Goal: Information Seeking & Learning: Learn about a topic

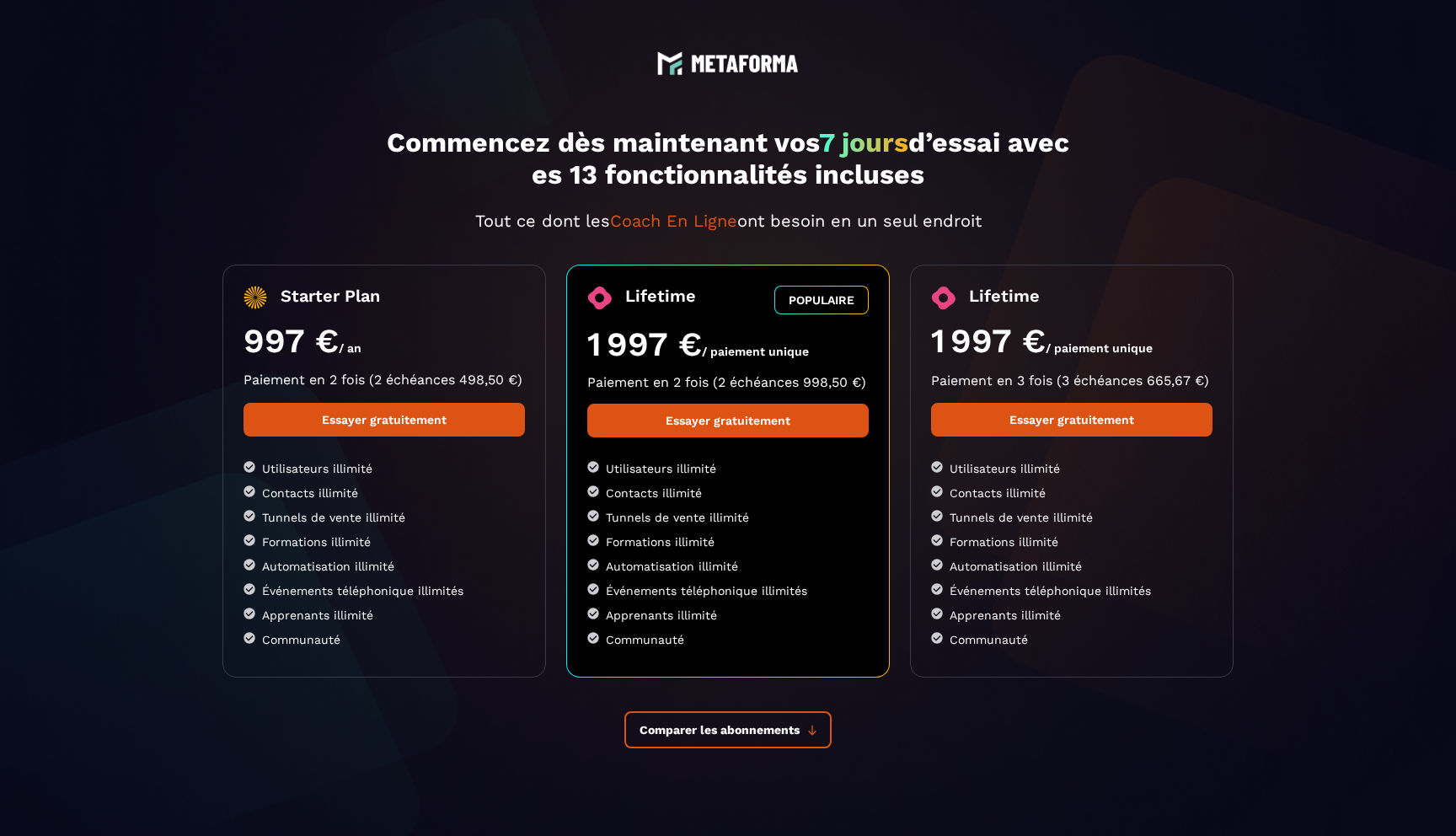
scroll to position [67, 0]
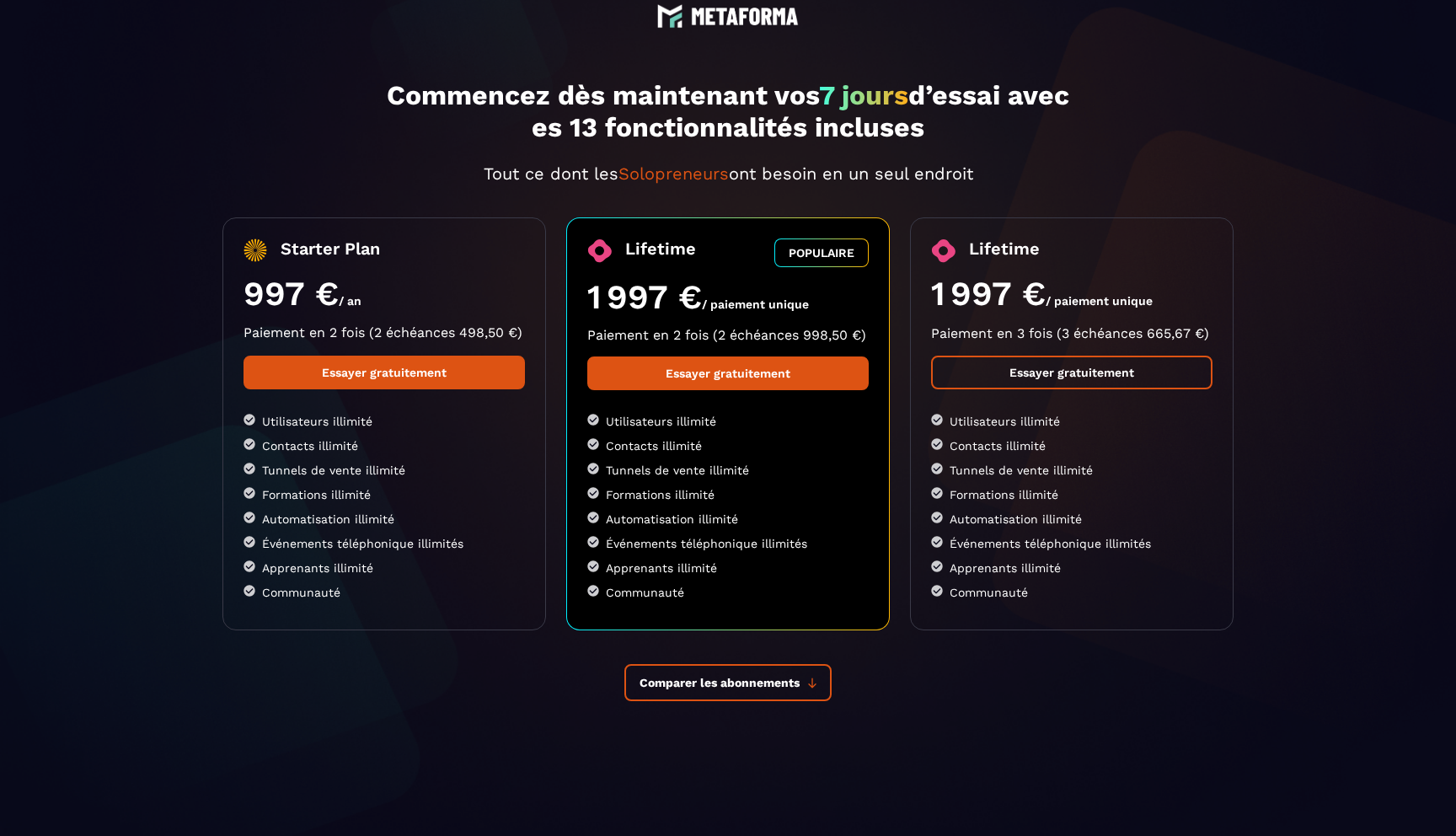
click at [1088, 369] on link "Essayer gratuitement" at bounding box center [1071, 372] width 282 height 34
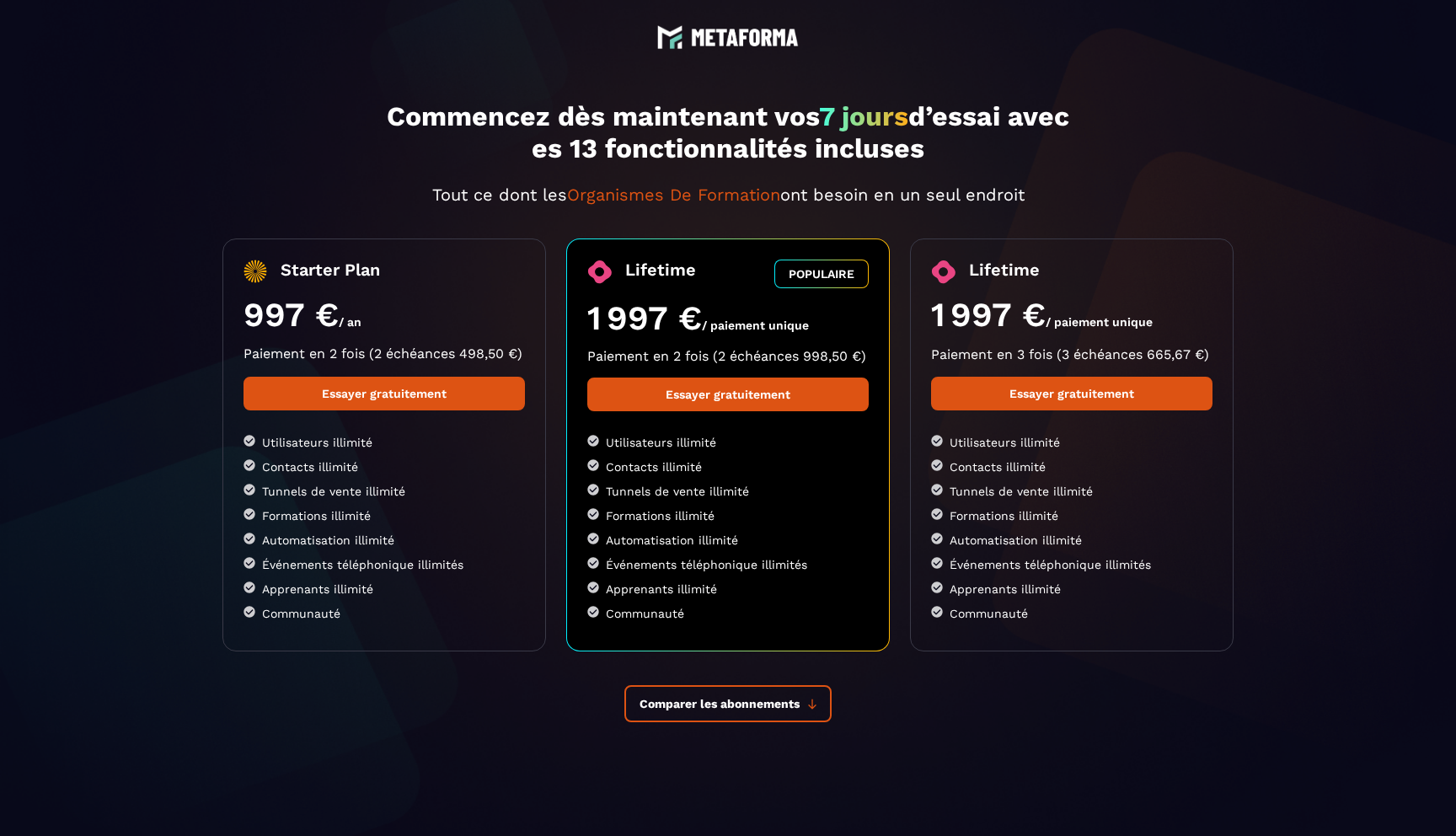
scroll to position [0, 0]
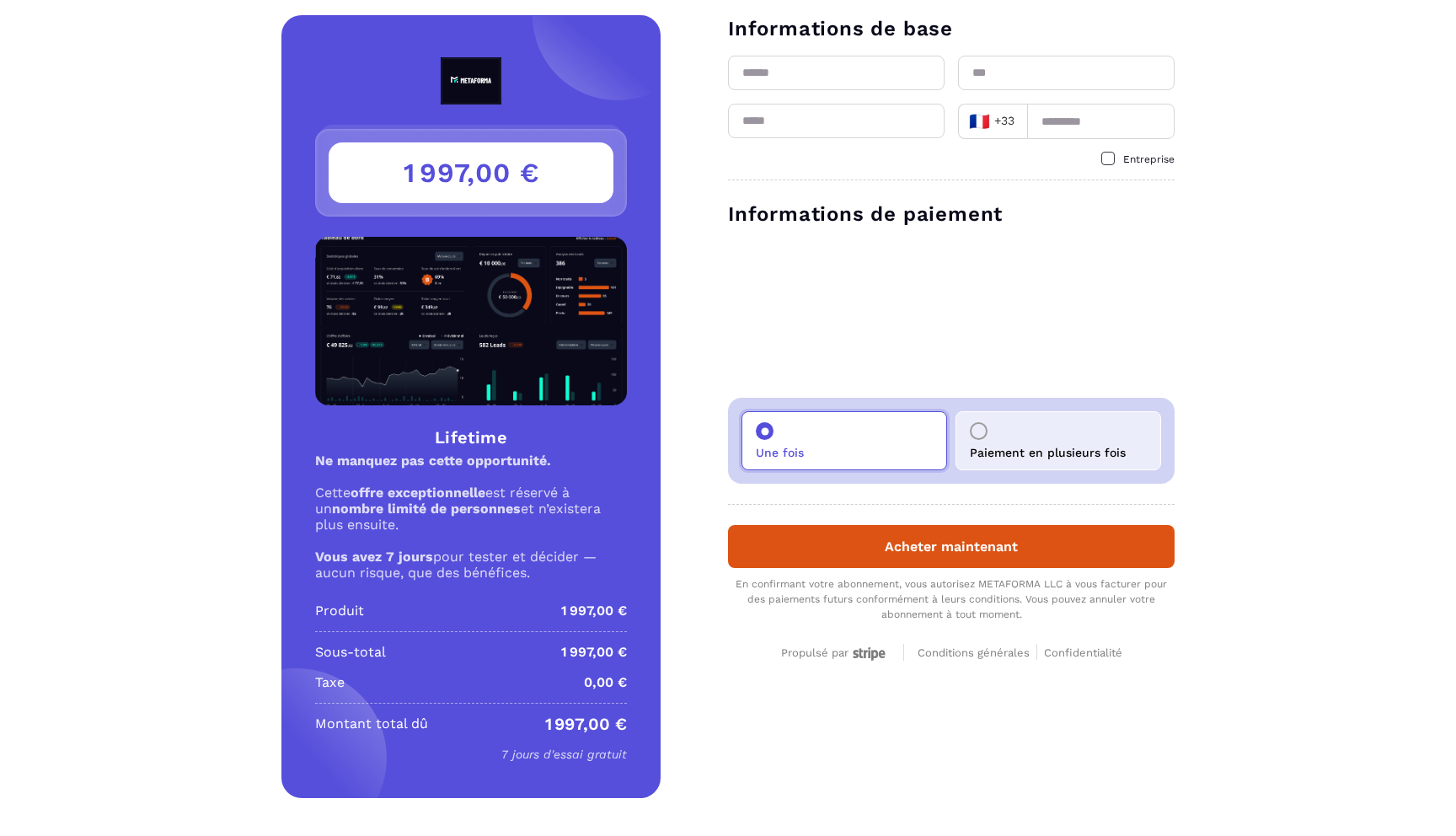
scroll to position [31, 0]
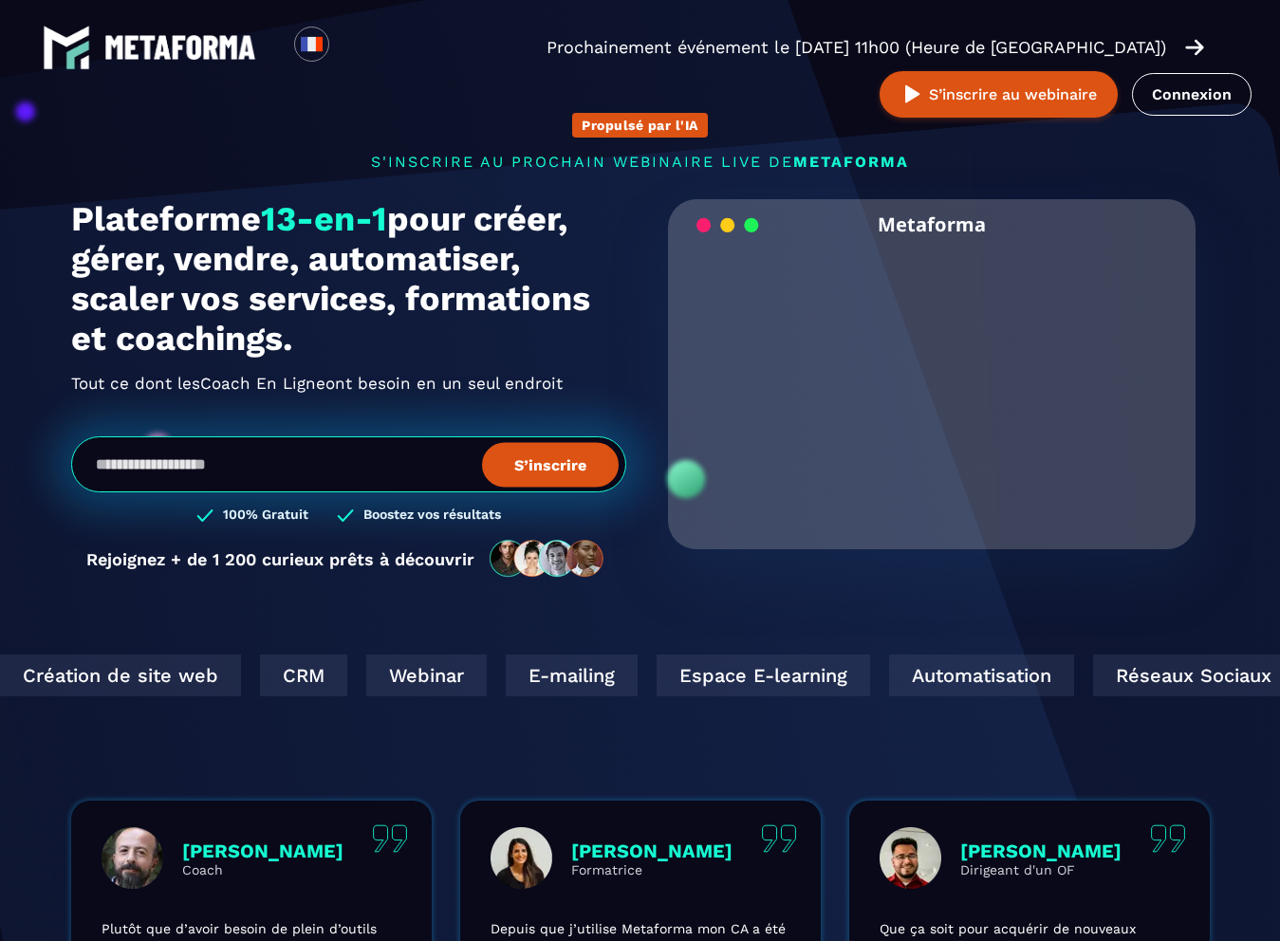
click at [933, 392] on video "Your browser does not support the video tag." at bounding box center [932, 375] width 500 height 250
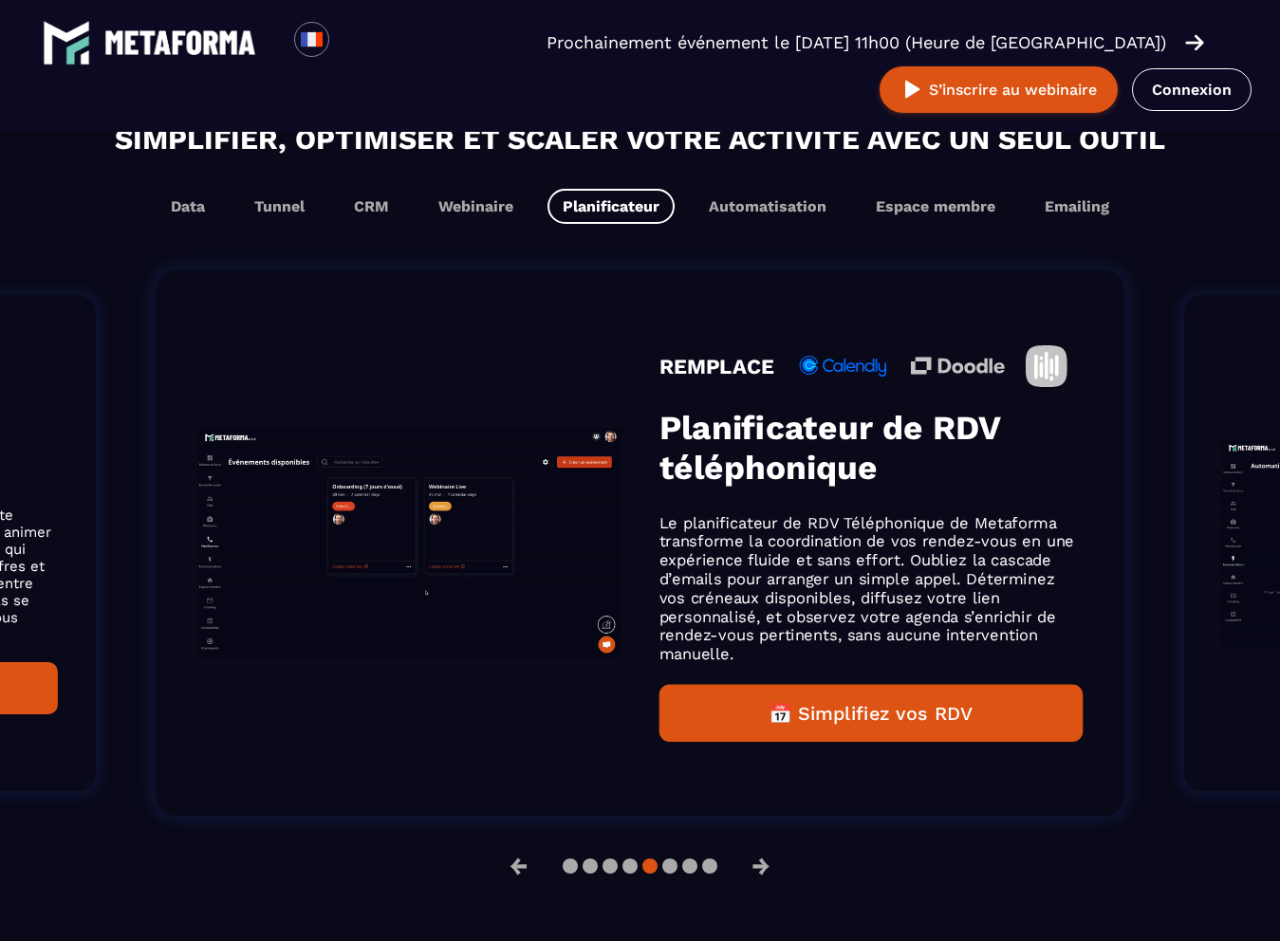
scroll to position [1126, 0]
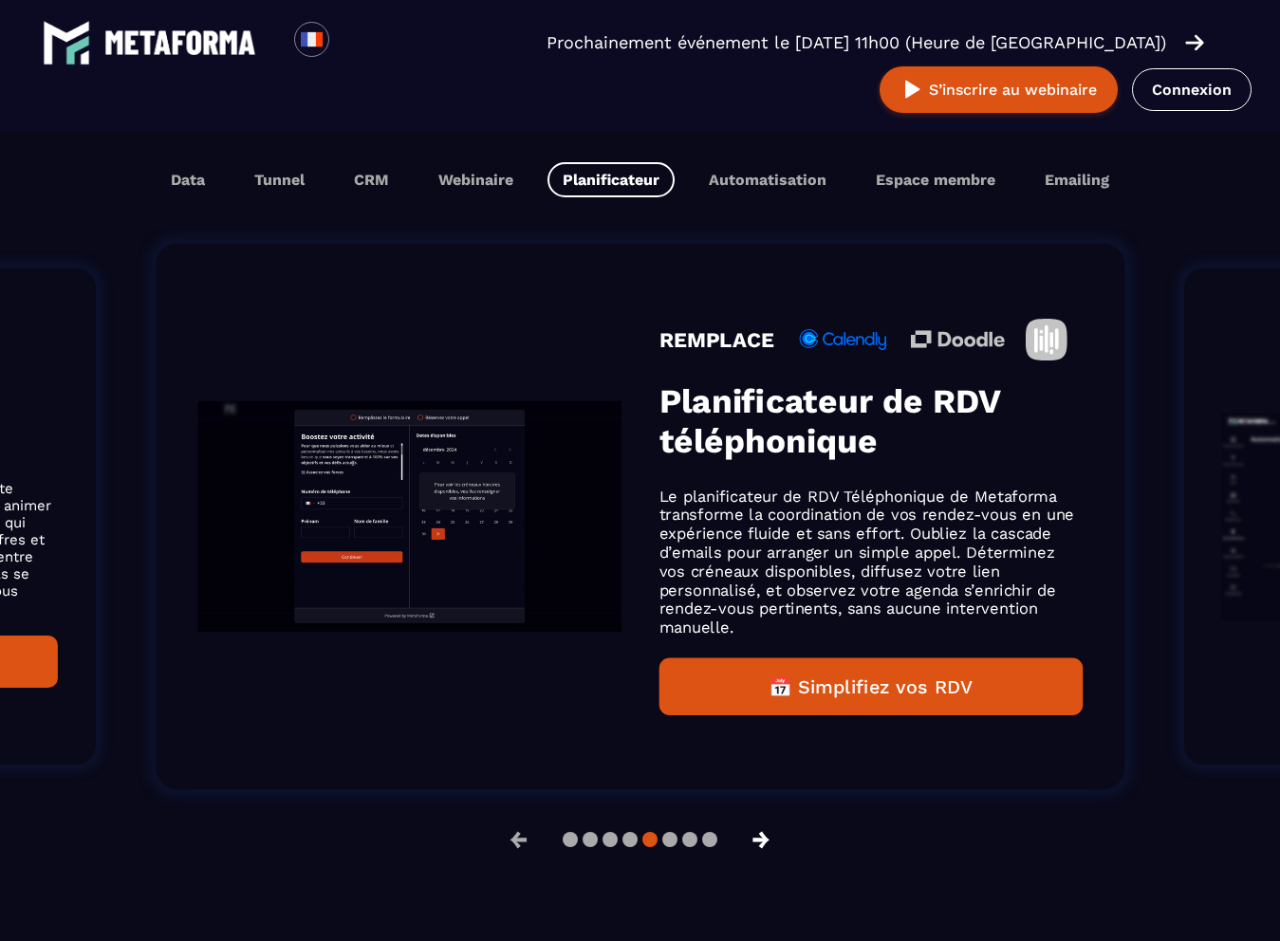
click at [760, 839] on button "→" at bounding box center [760, 840] width 49 height 46
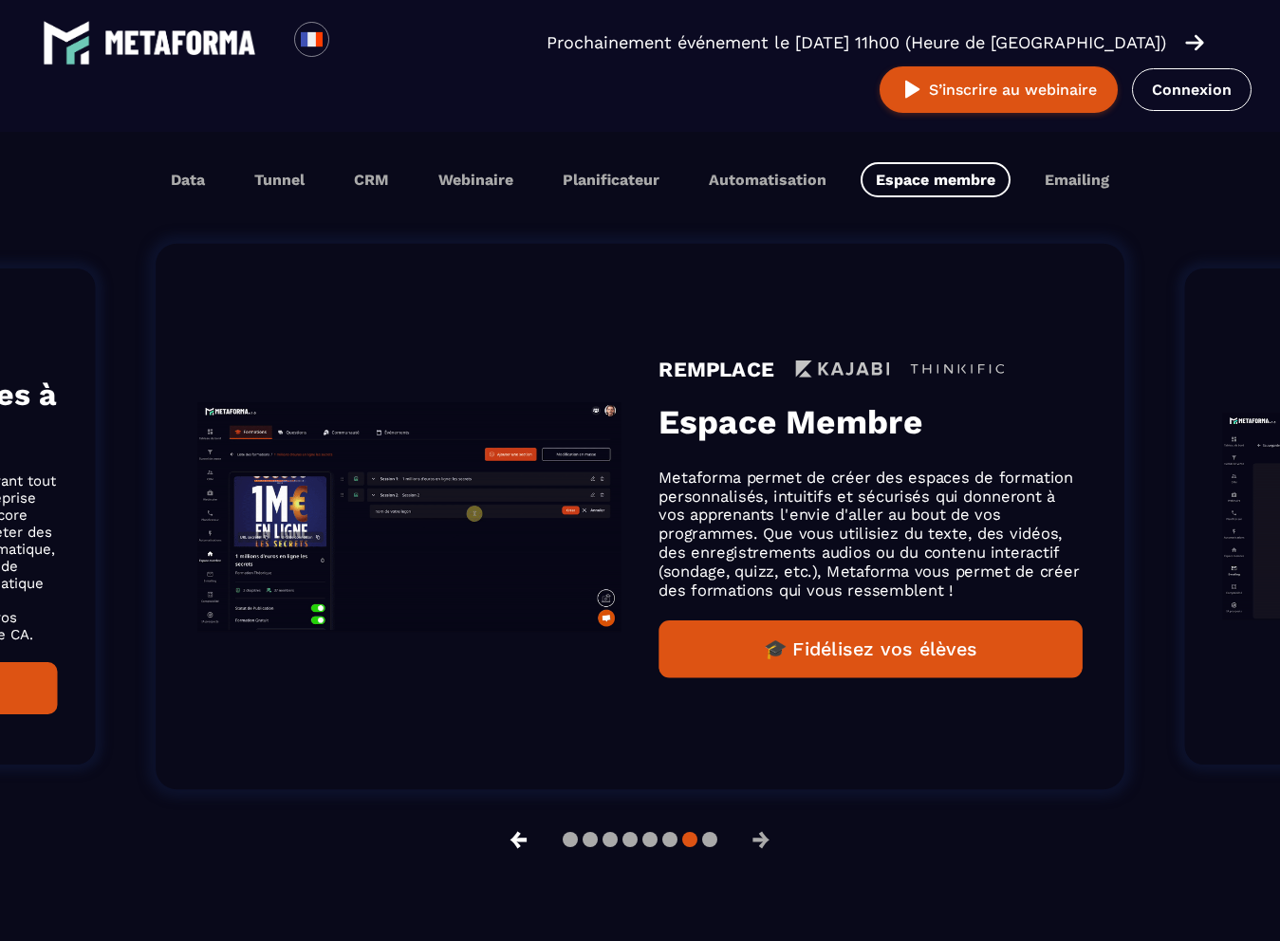
click at [509, 839] on button "←" at bounding box center [518, 840] width 49 height 46
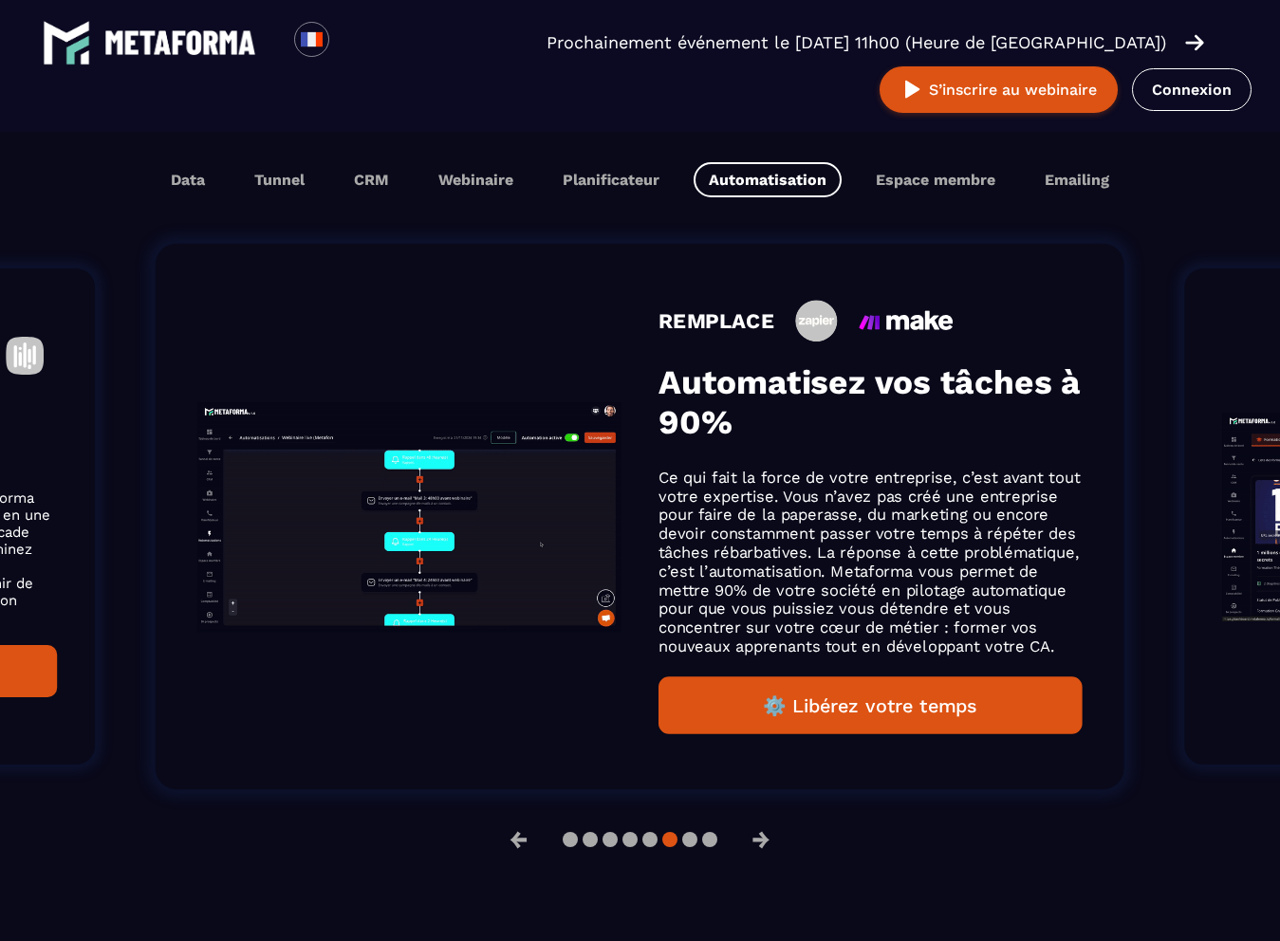
click at [905, 712] on button "⚙️ Libérez votre temps" at bounding box center [869, 705] width 423 height 58
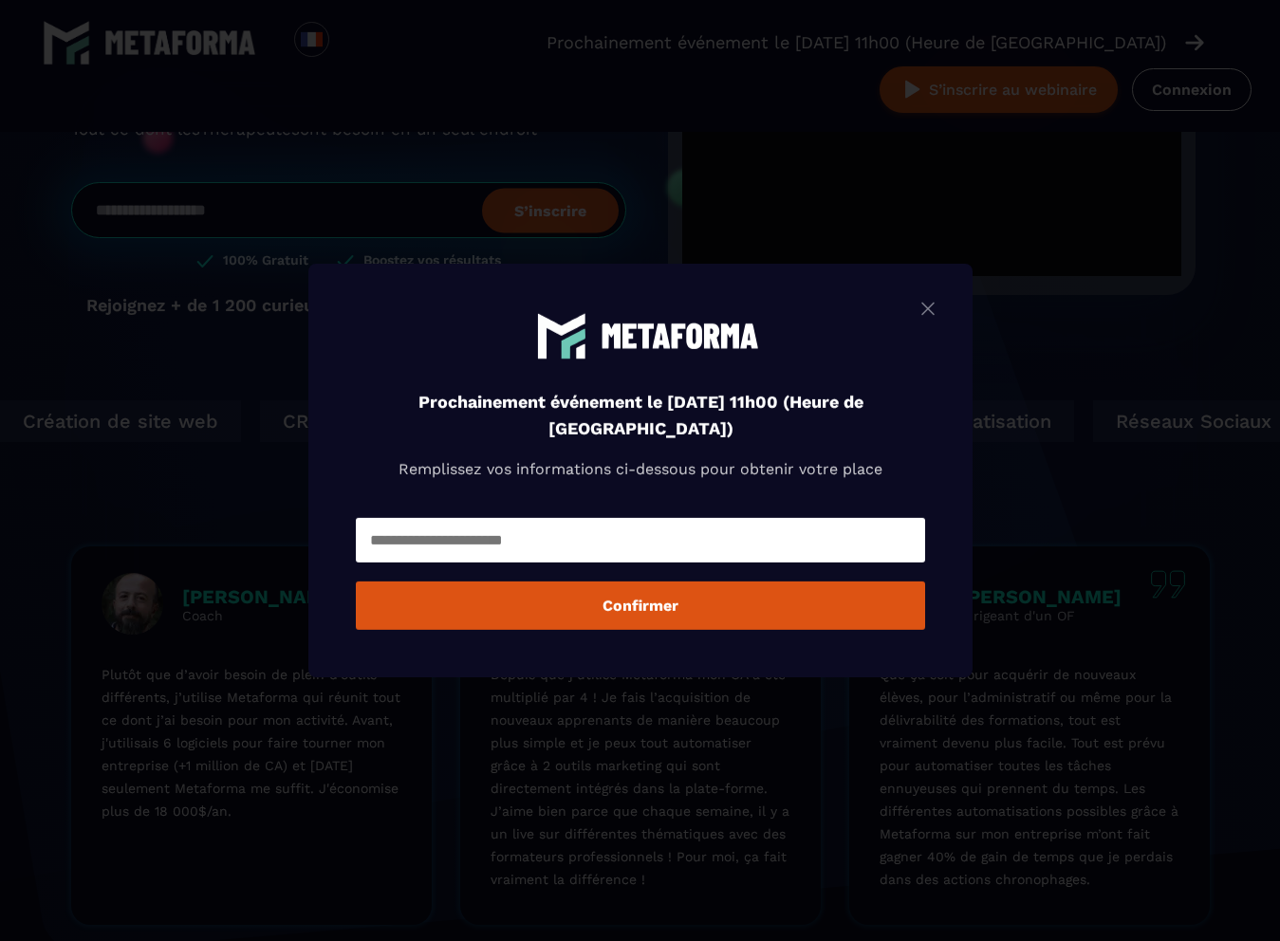
scroll to position [0, 0]
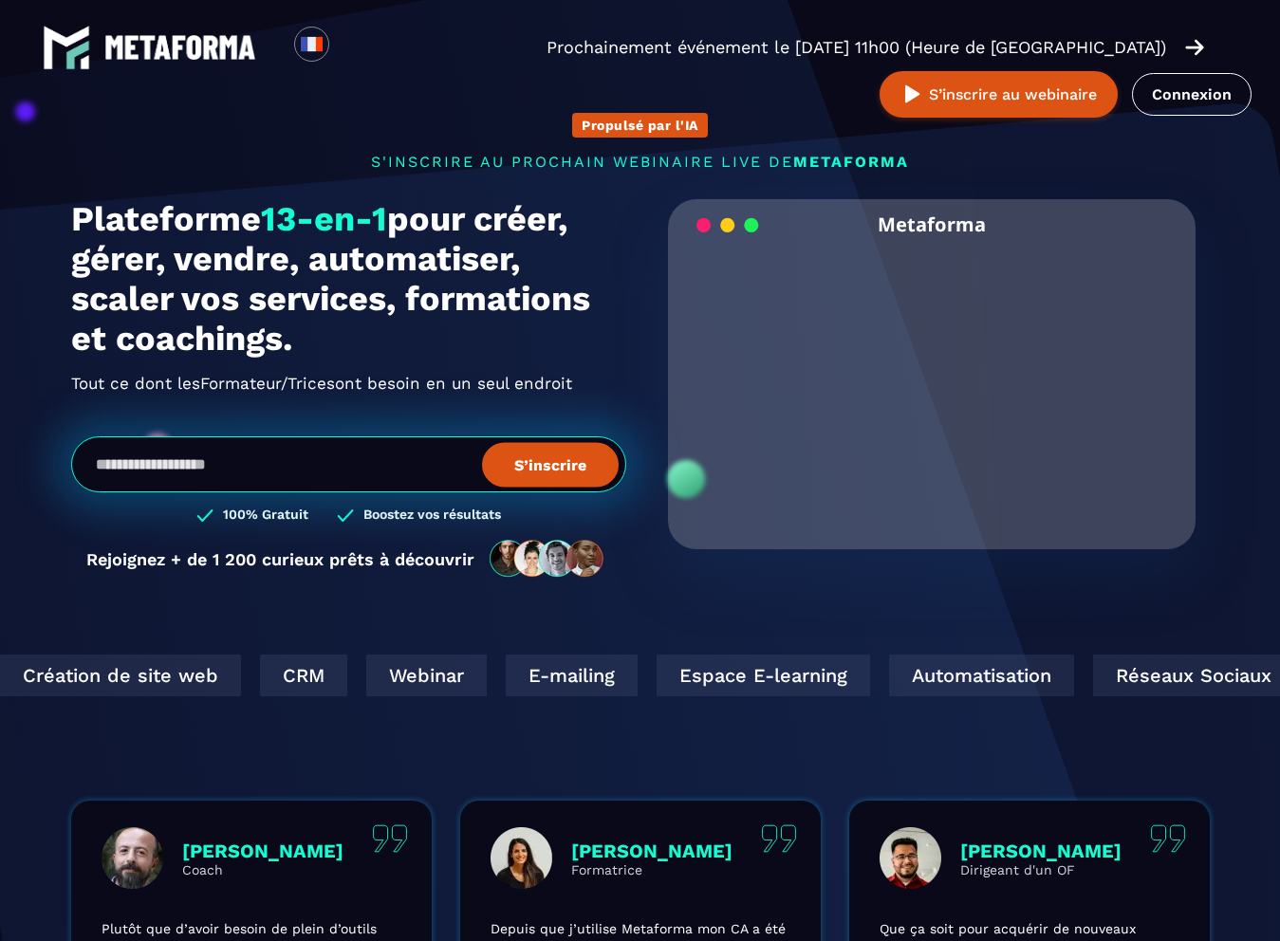
click at [852, 682] on div "Automatisation" at bounding box center [944, 676] width 185 height 42
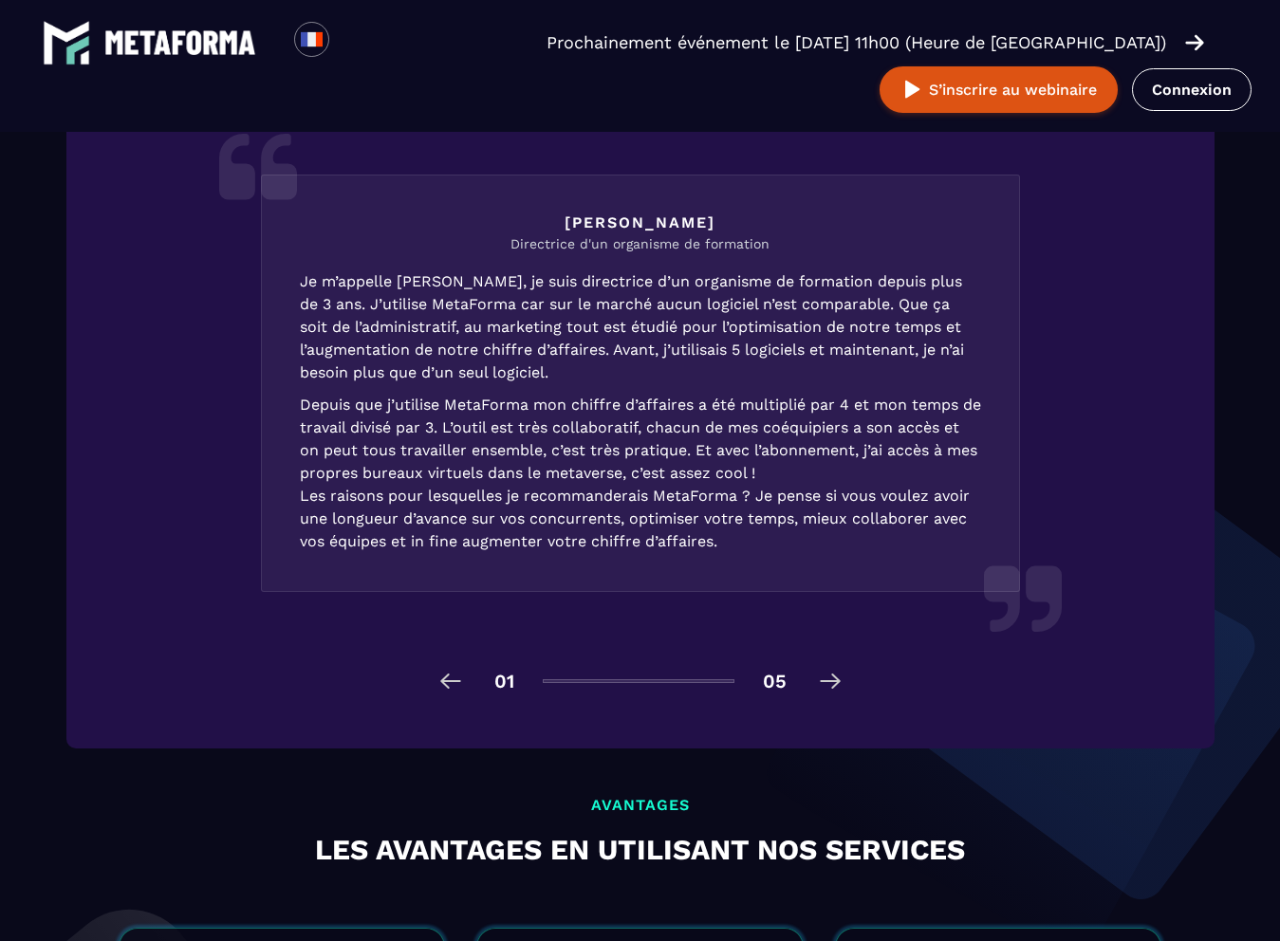
scroll to position [2738, 0]
click at [832, 684] on img at bounding box center [830, 681] width 30 height 30
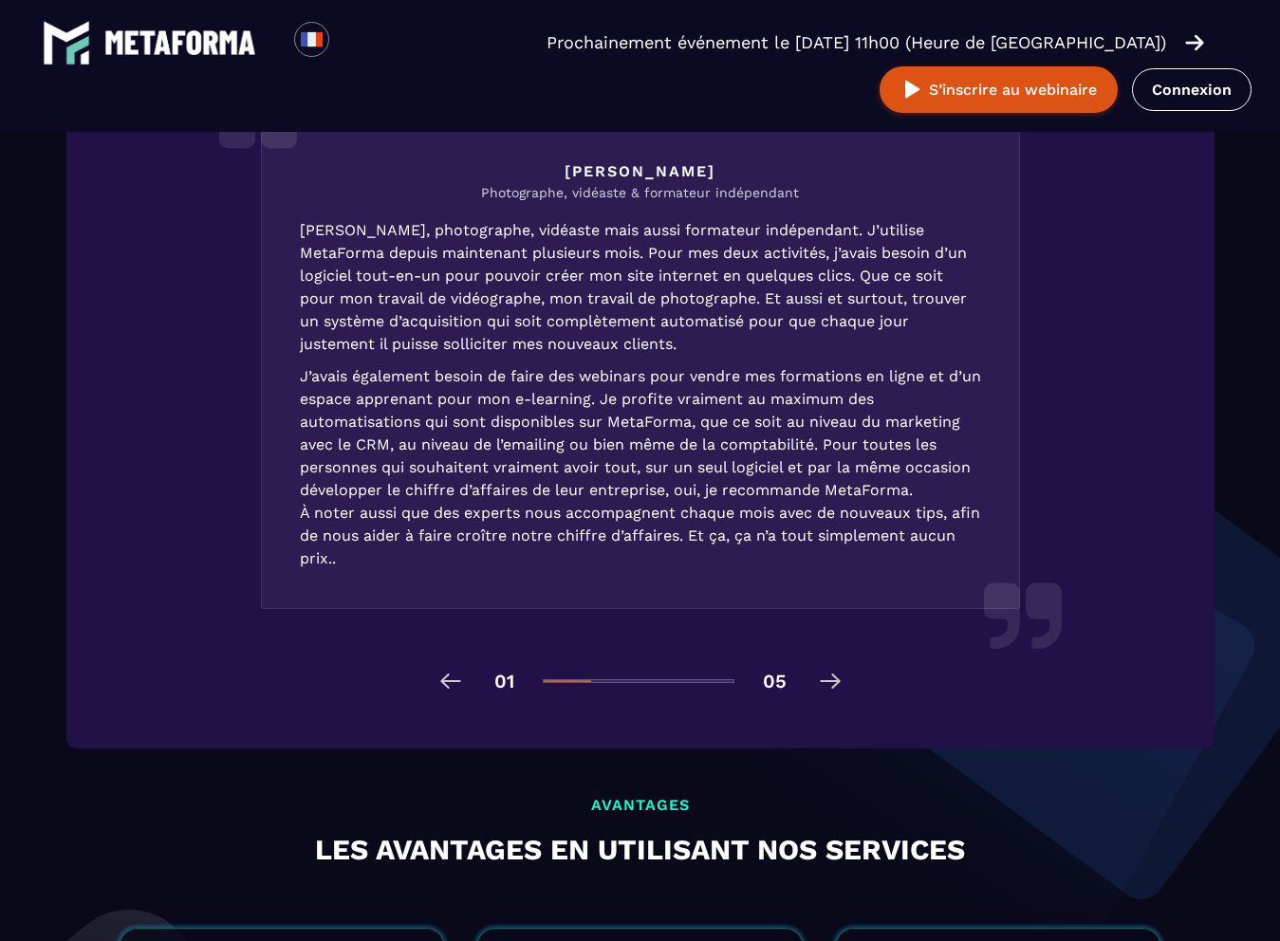
click at [832, 684] on img at bounding box center [830, 681] width 30 height 30
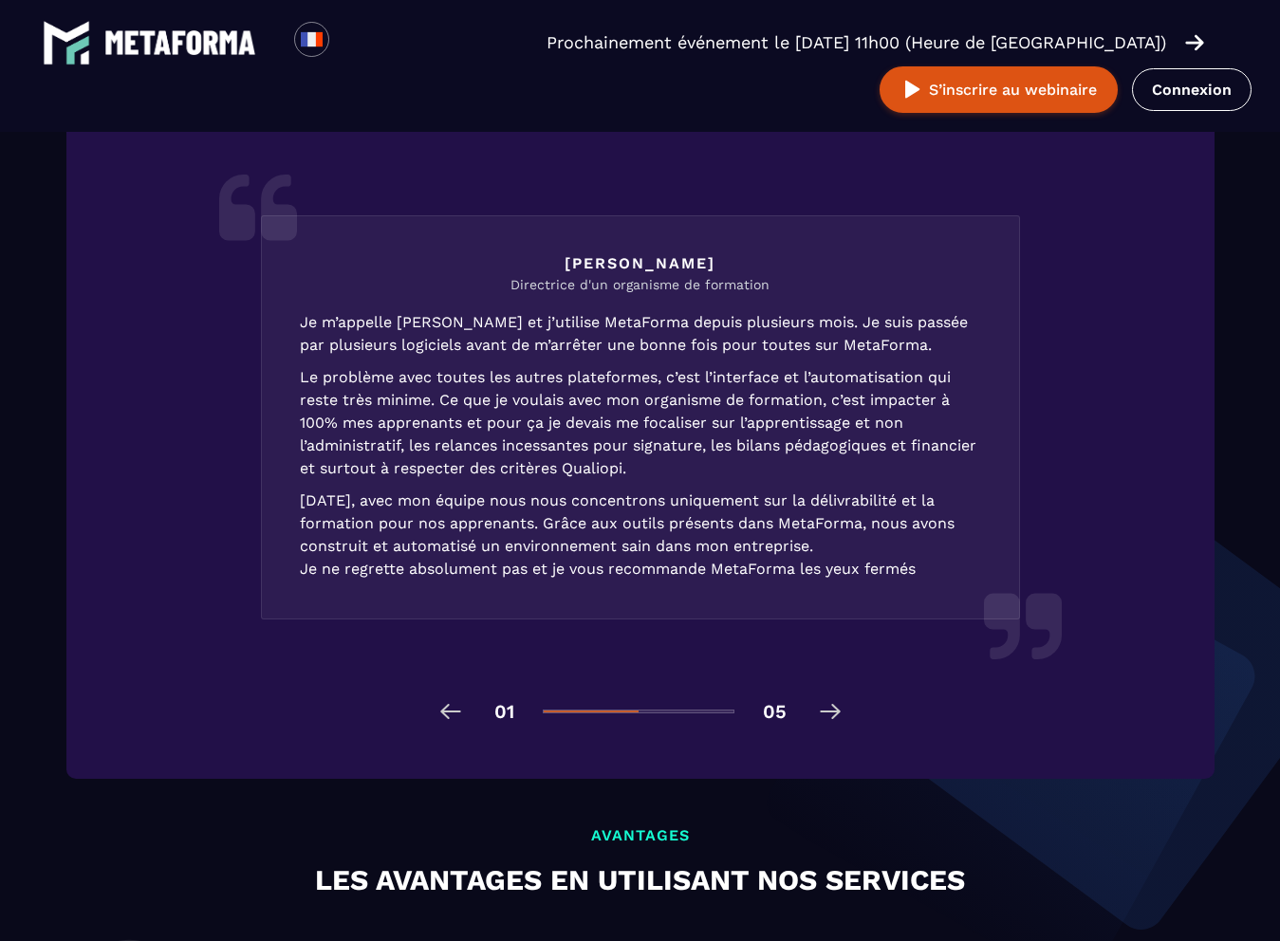
scroll to position [2708, 0]
click at [837, 715] on img at bounding box center [830, 711] width 30 height 30
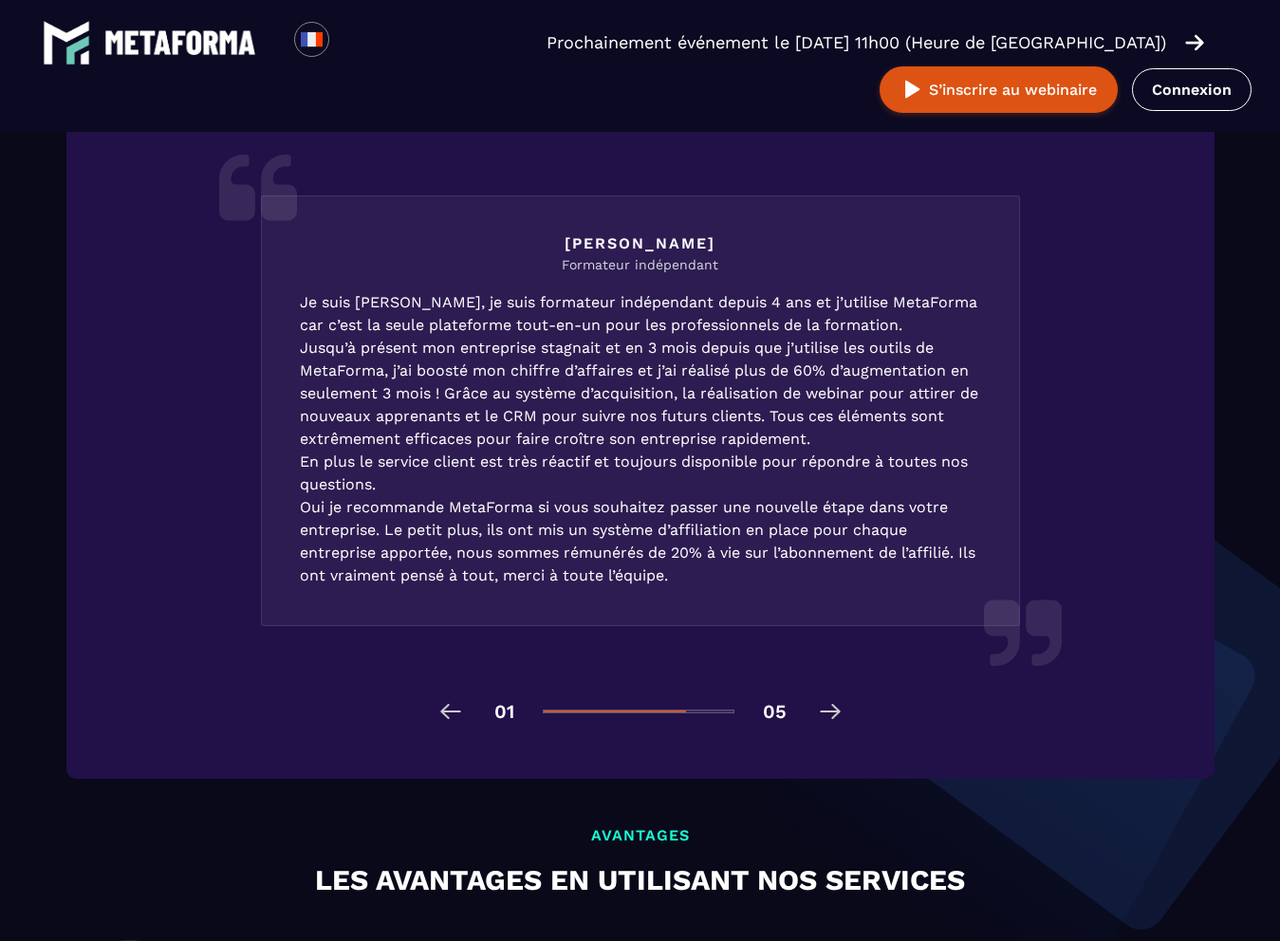
click at [837, 715] on img at bounding box center [830, 711] width 30 height 30
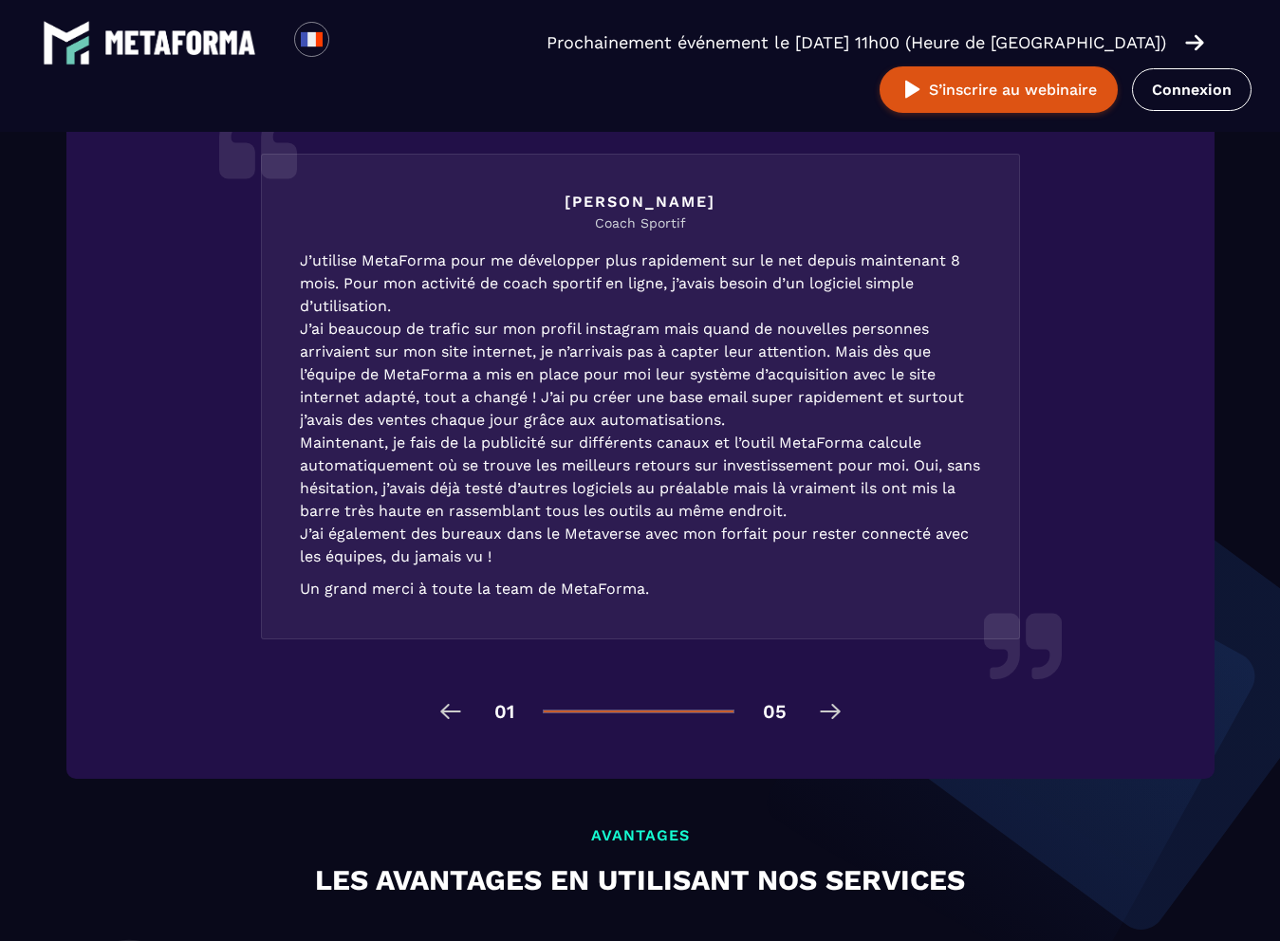
click at [837, 715] on img at bounding box center [830, 711] width 30 height 30
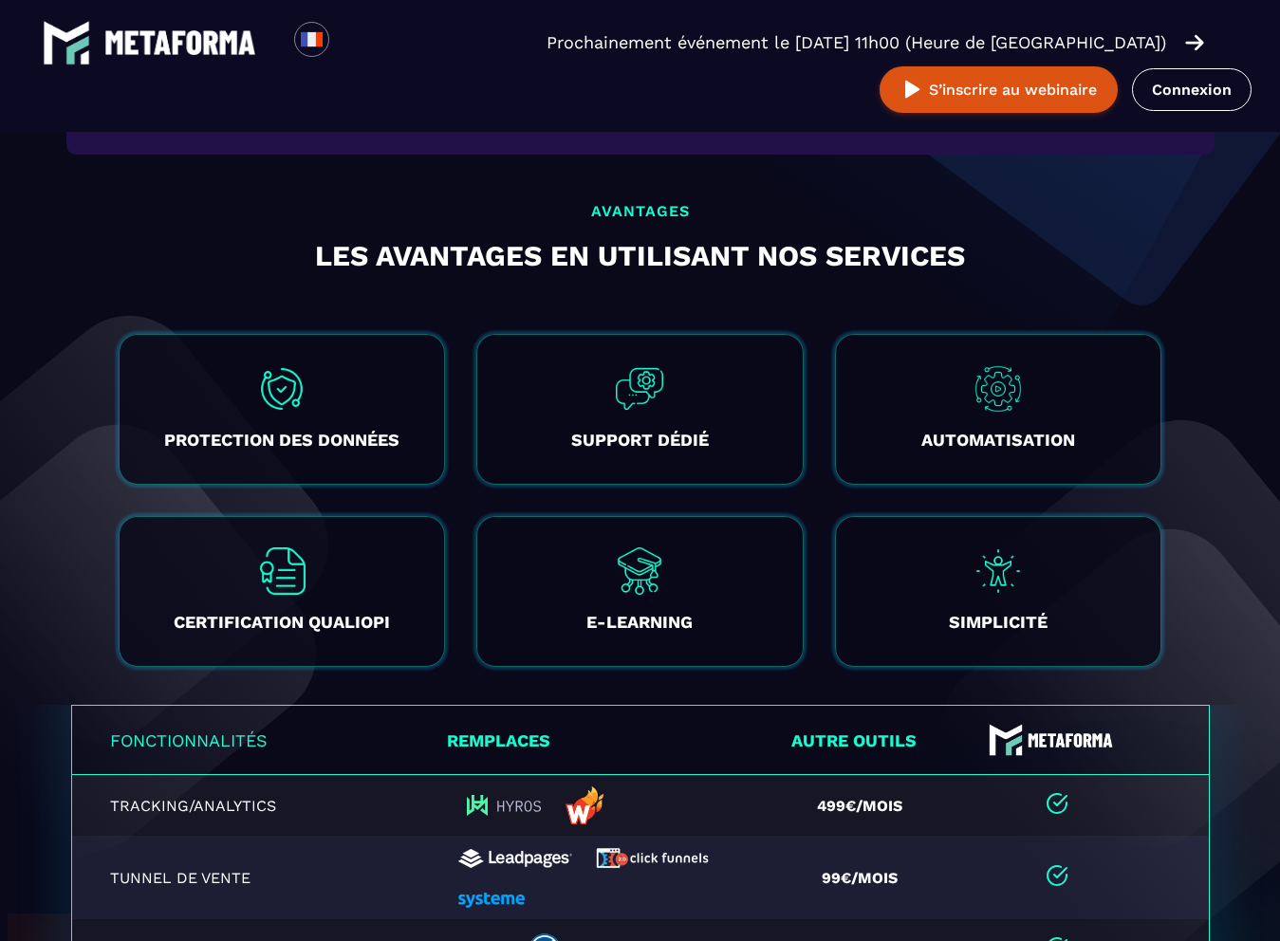
scroll to position [3332, 0]
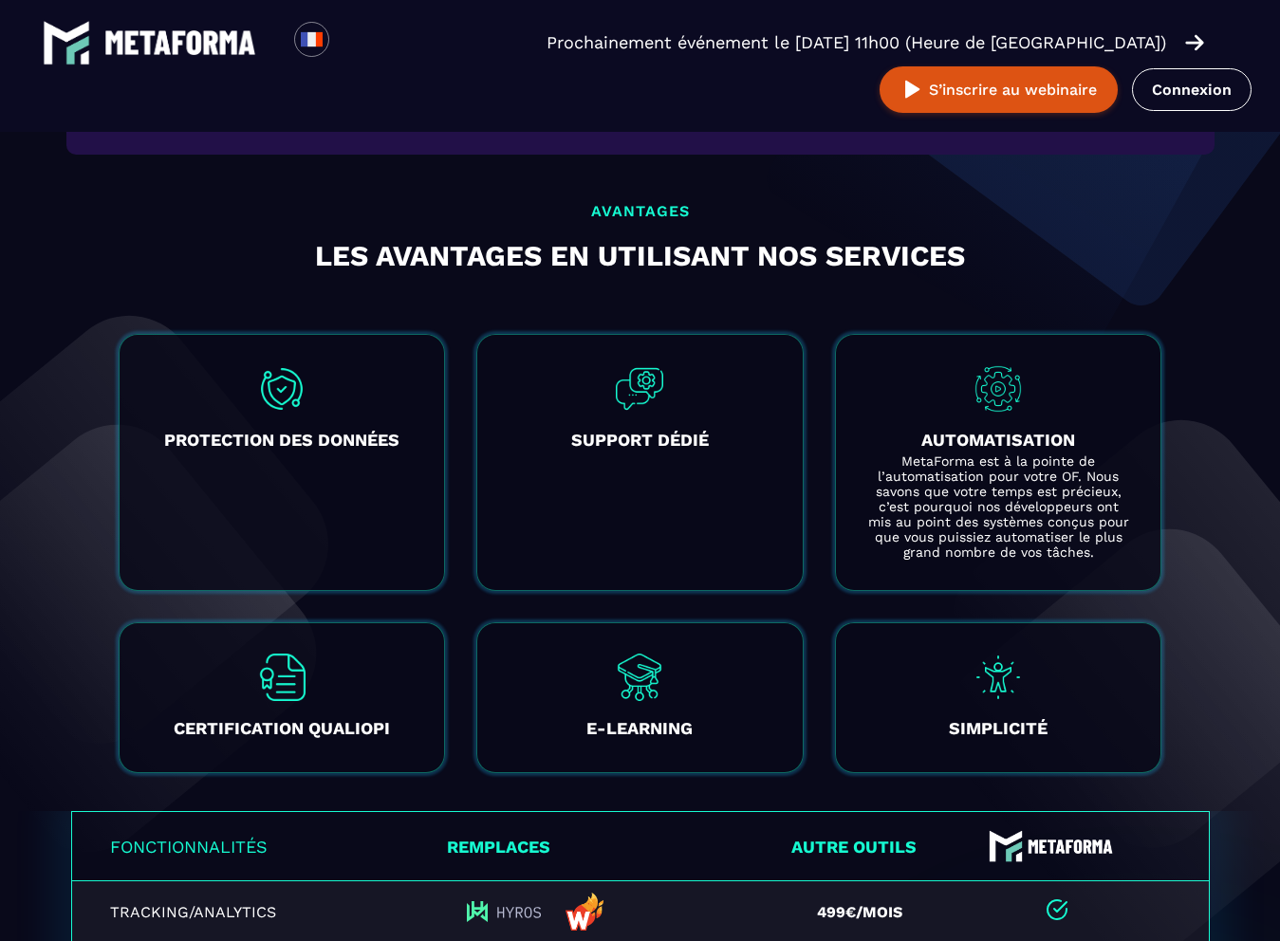
click at [1004, 399] on img at bounding box center [997, 388] width 47 height 47
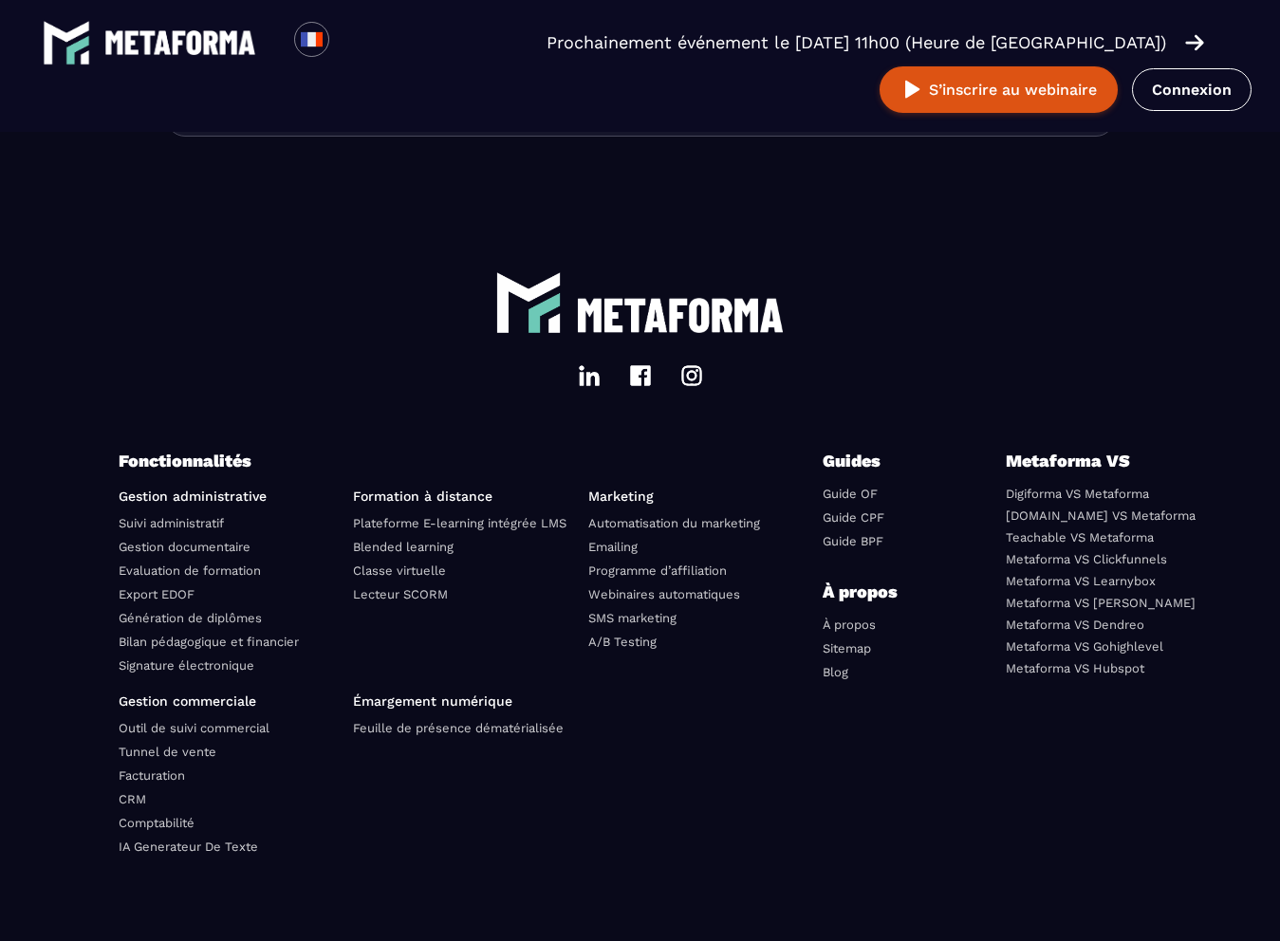
scroll to position [6457, 0]
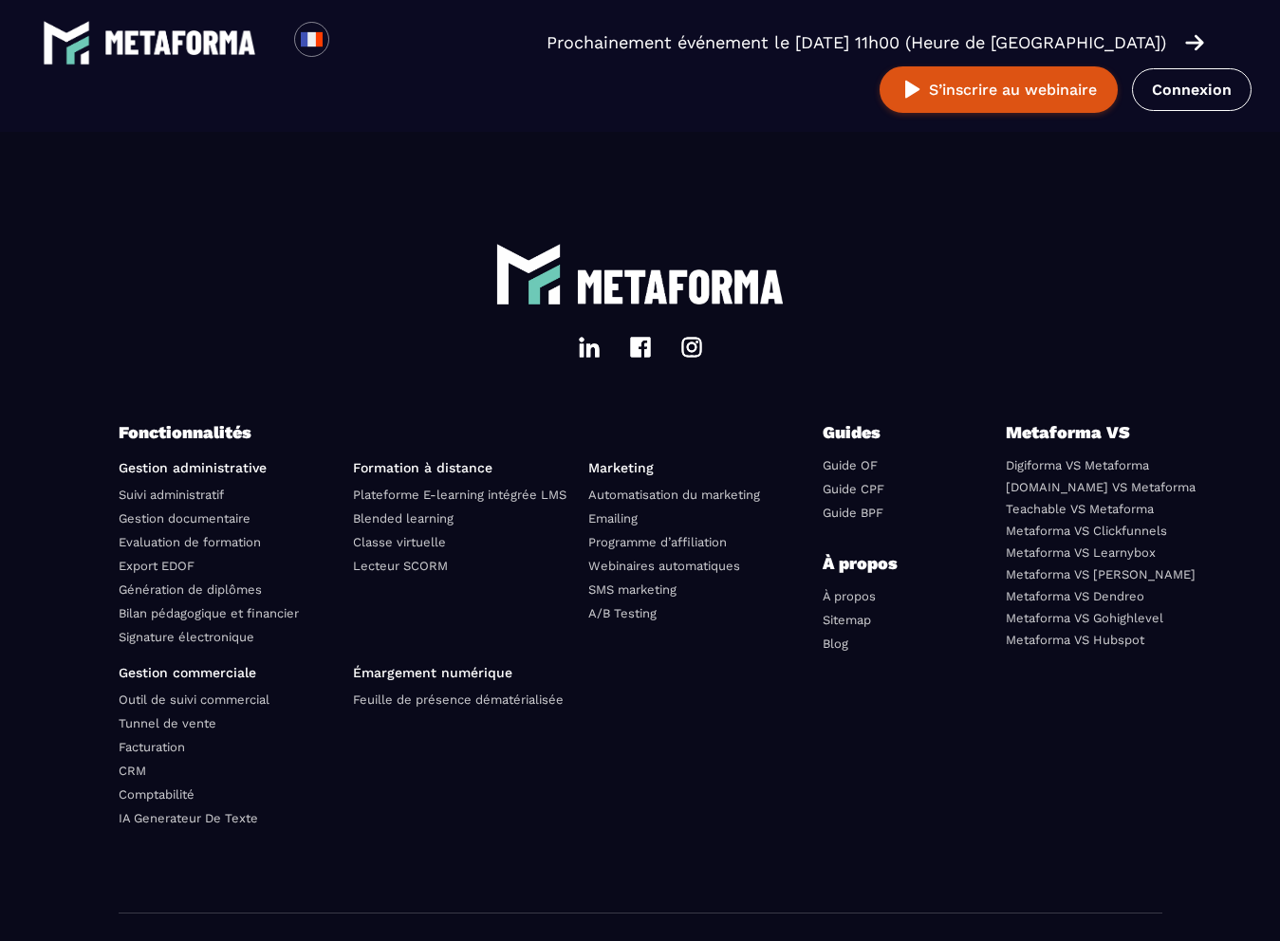
click at [190, 502] on link "Suivi administratif" at bounding box center [171, 495] width 105 height 14
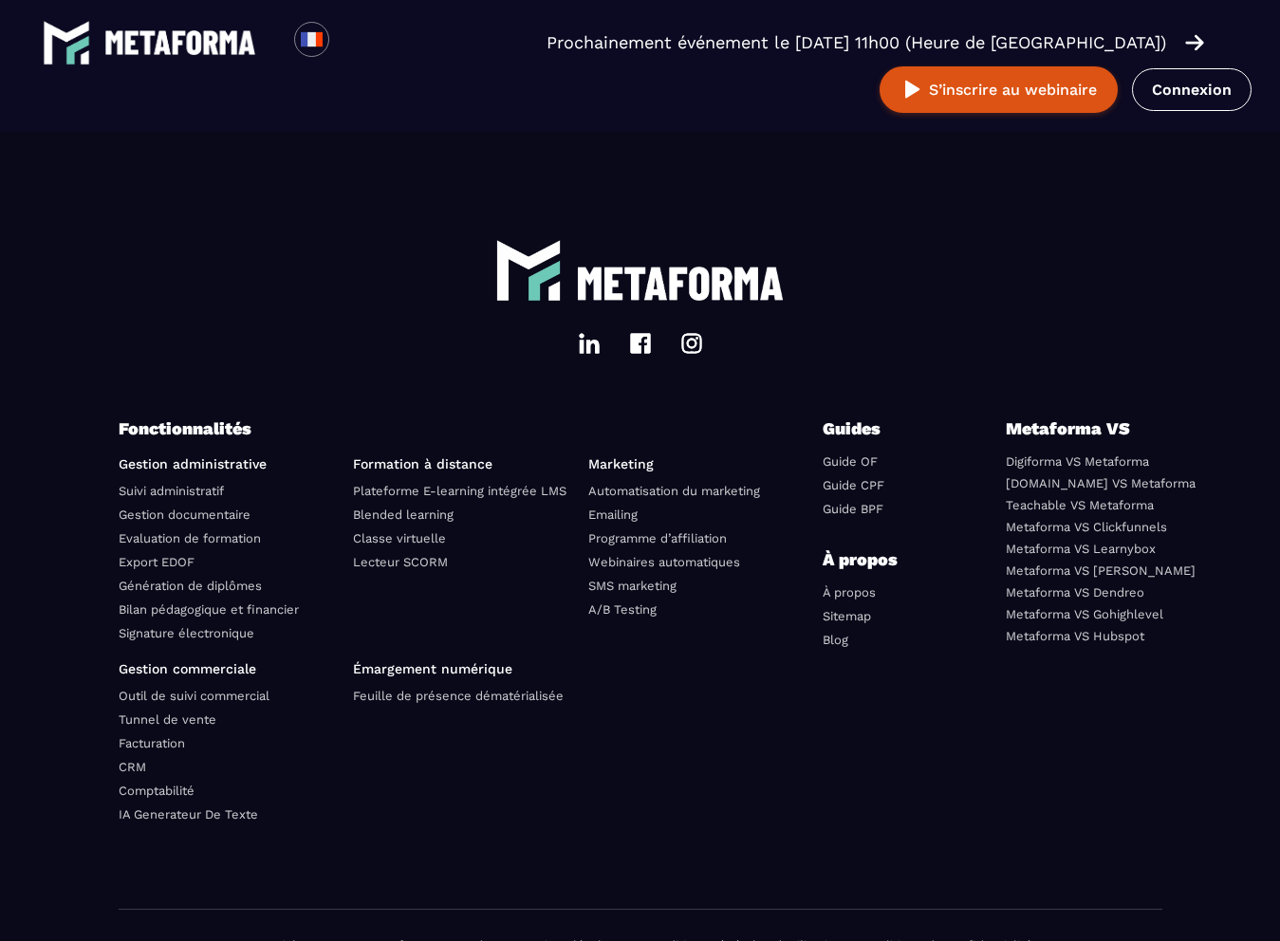
scroll to position [5553, 0]
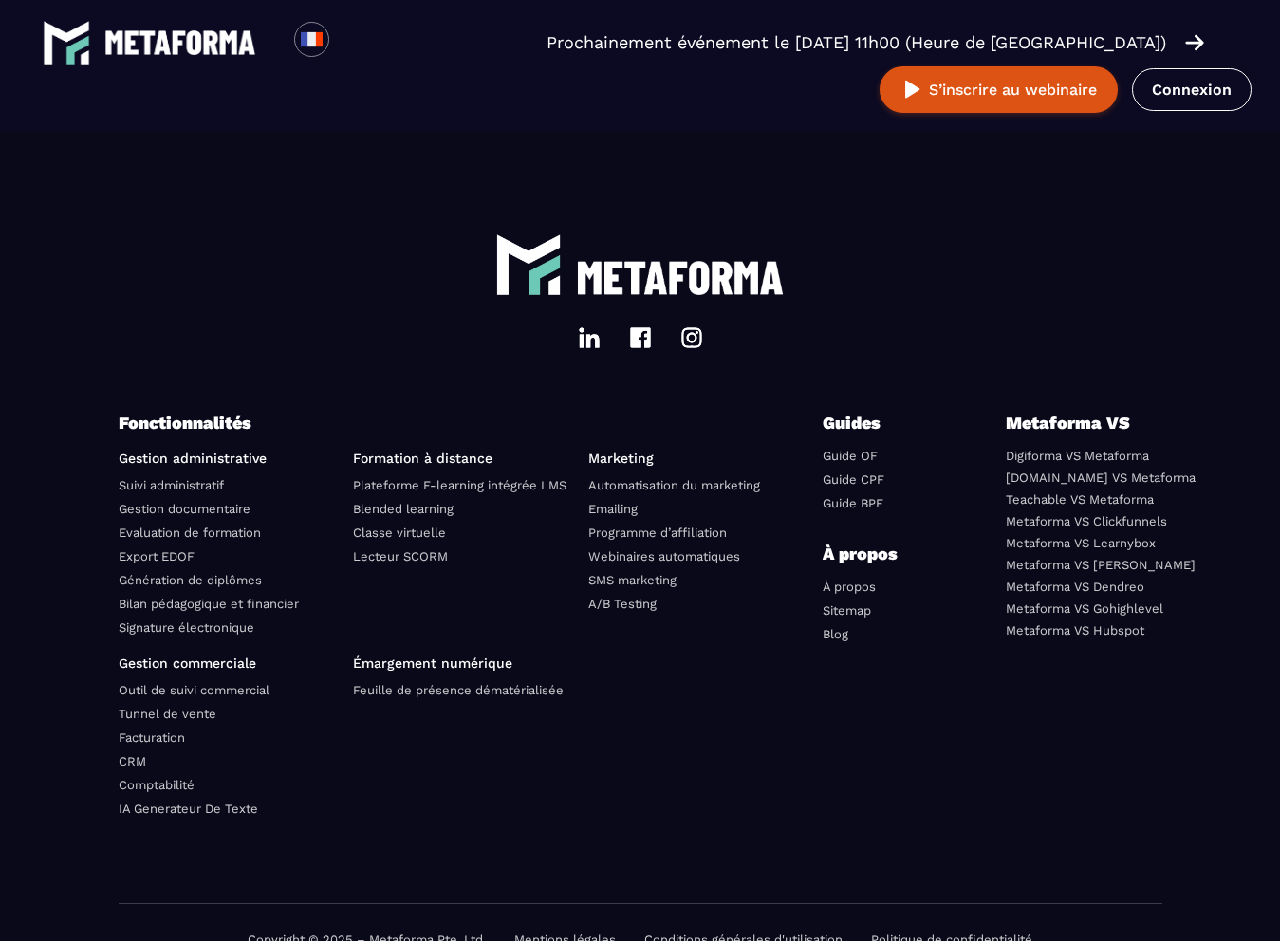
click at [217, 502] on link "Gestion documentaire" at bounding box center [185, 509] width 132 height 14
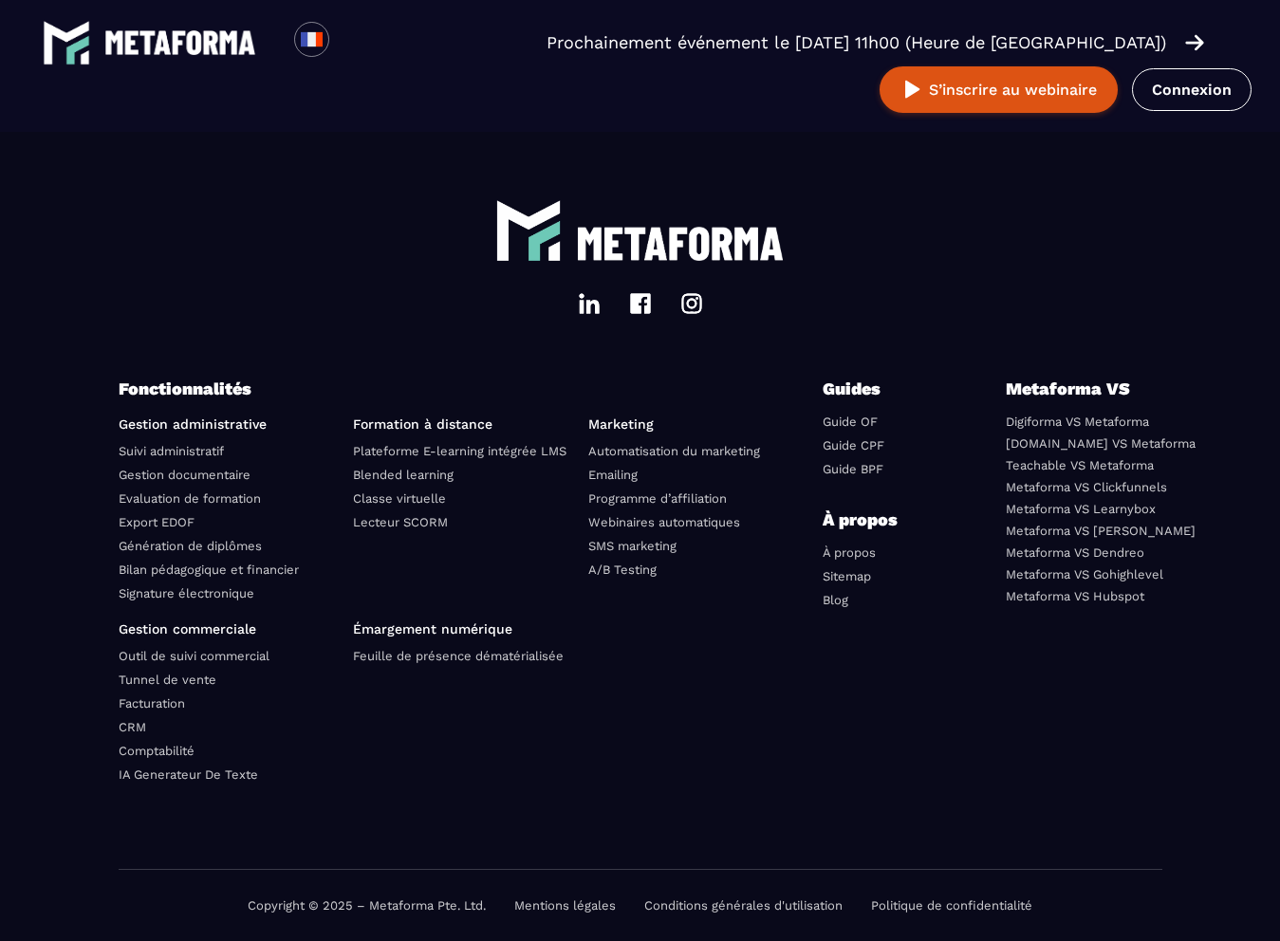
scroll to position [7108, 0]
click at [216, 498] on link "Evaluation de formation" at bounding box center [190, 498] width 142 height 14
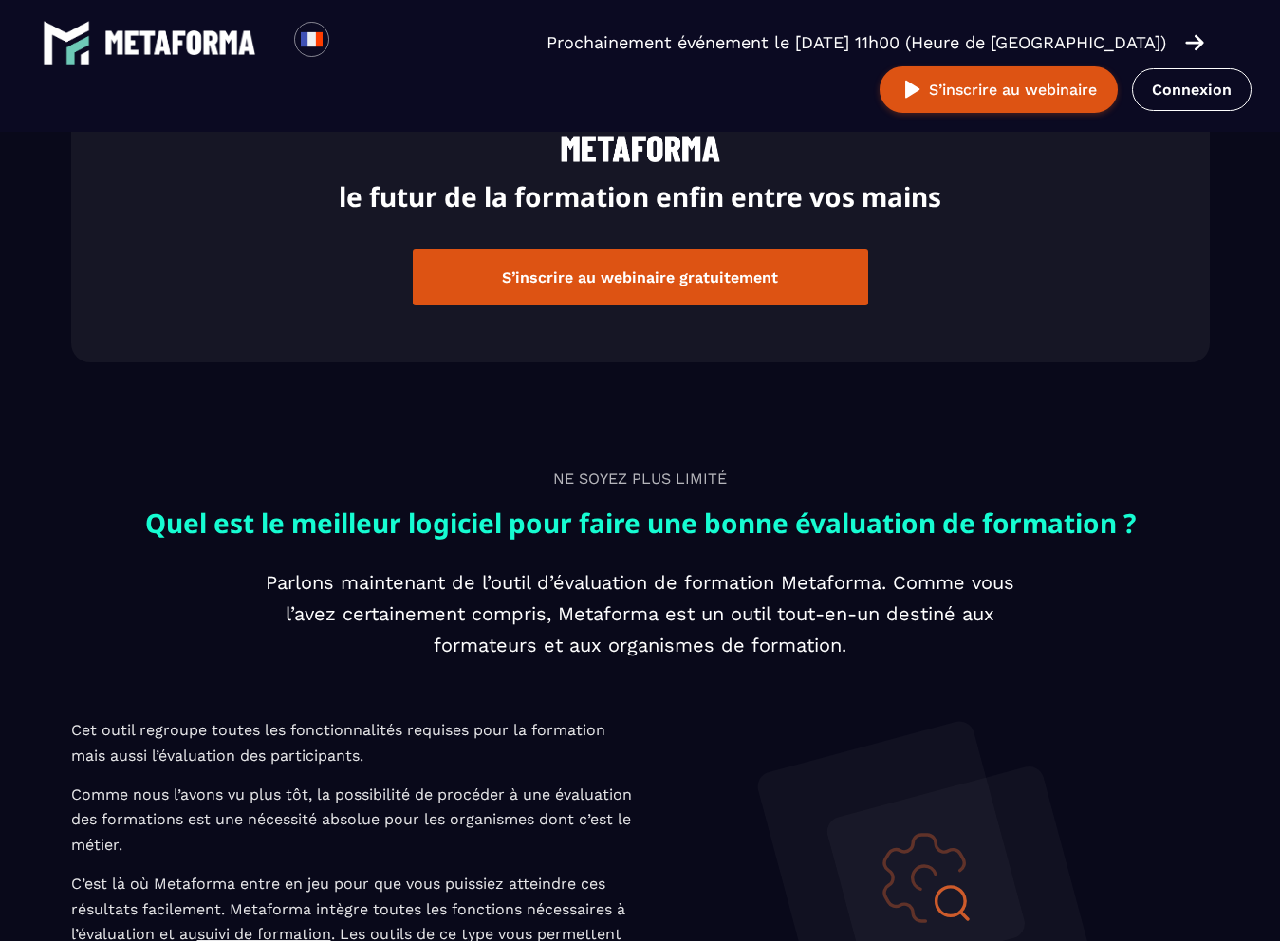
scroll to position [1429, 0]
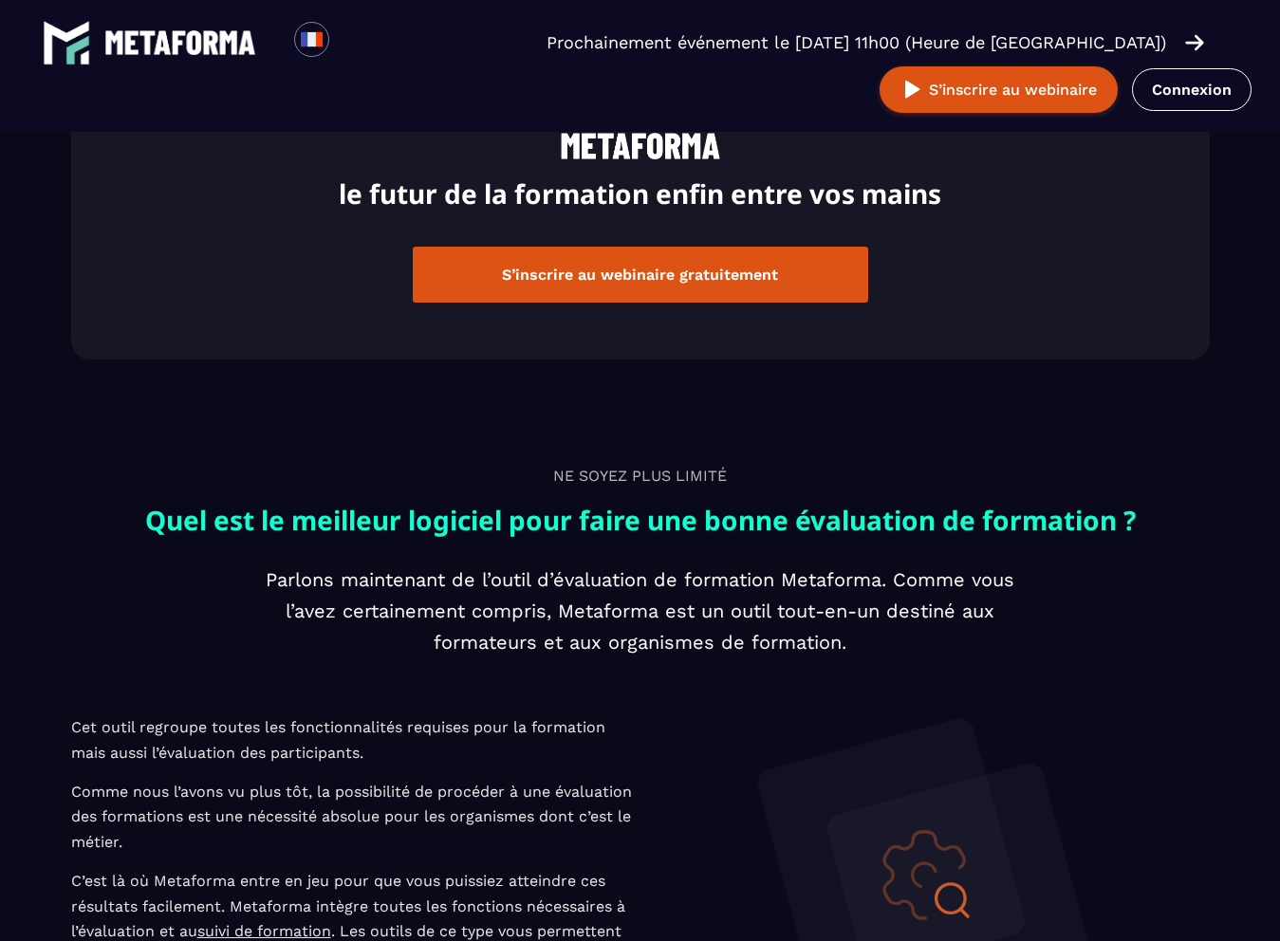
click at [216, 489] on p "NE SOYEZ PLUS LIMITÉ" at bounding box center [640, 476] width 1138 height 25
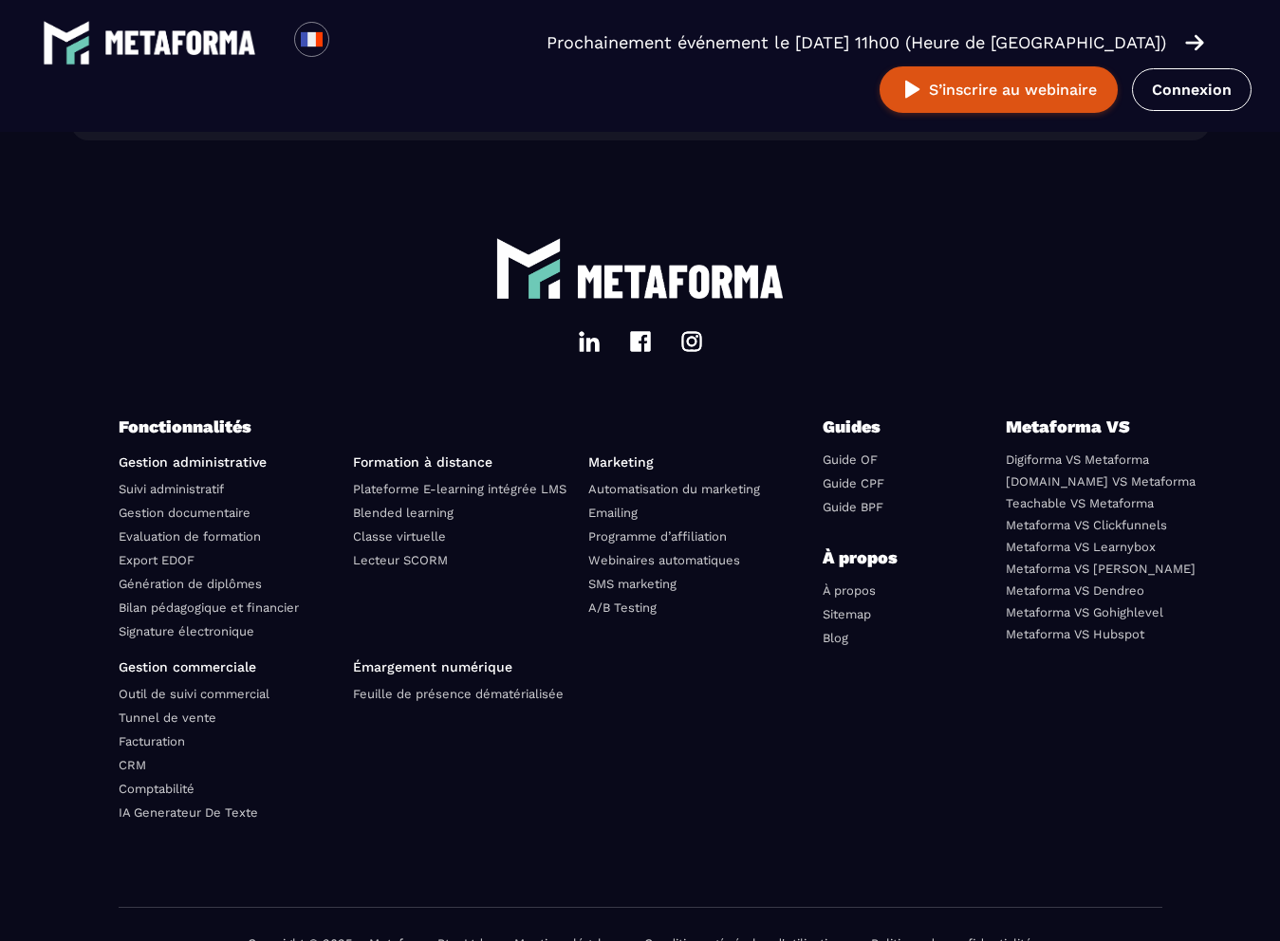
scroll to position [5516, 0]
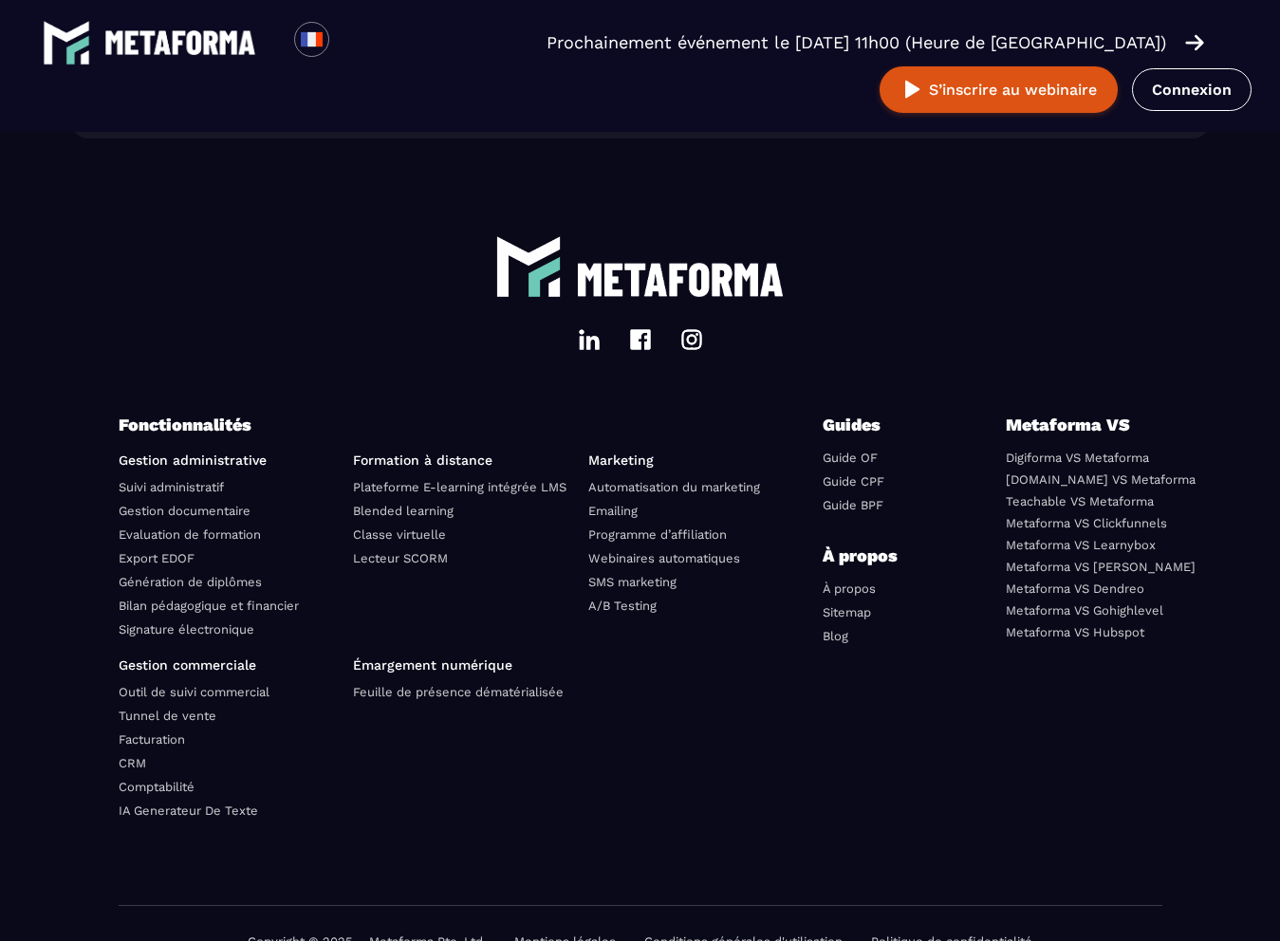
click at [176, 565] on link "Export EDOF" at bounding box center [157, 558] width 76 height 14
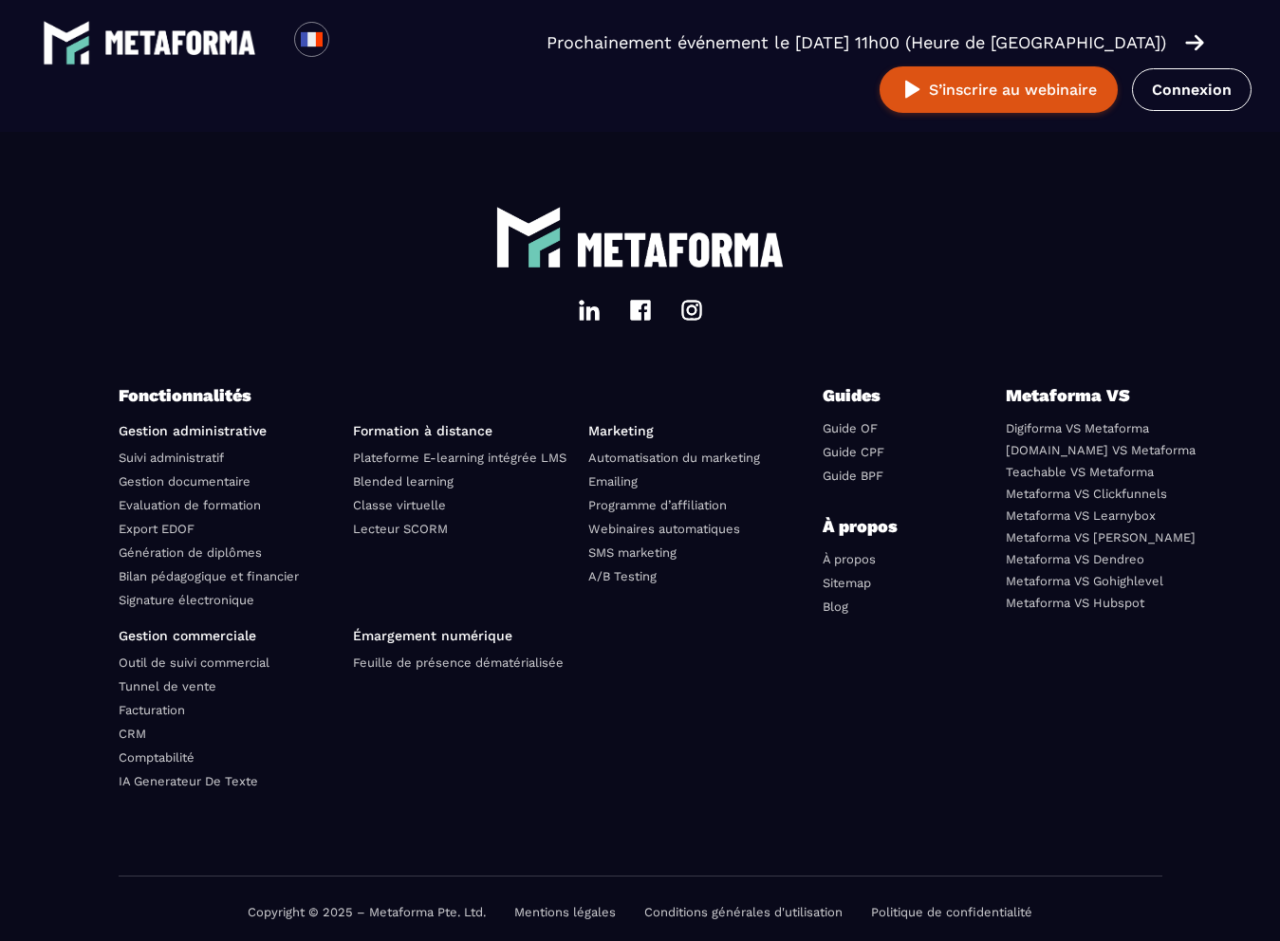
scroll to position [5933, 0]
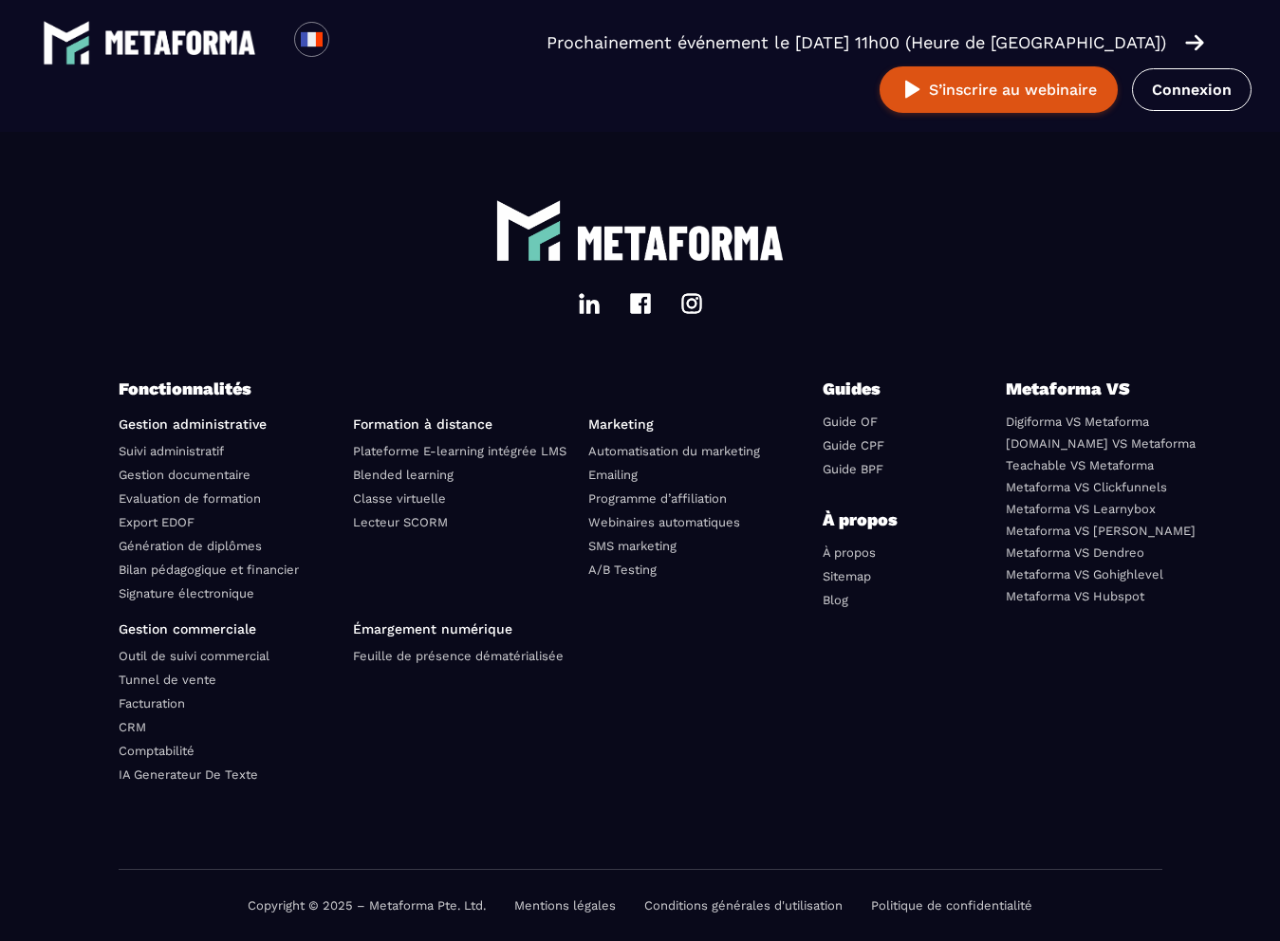
click at [194, 543] on link "Génération de diplômes" at bounding box center [190, 546] width 143 height 14
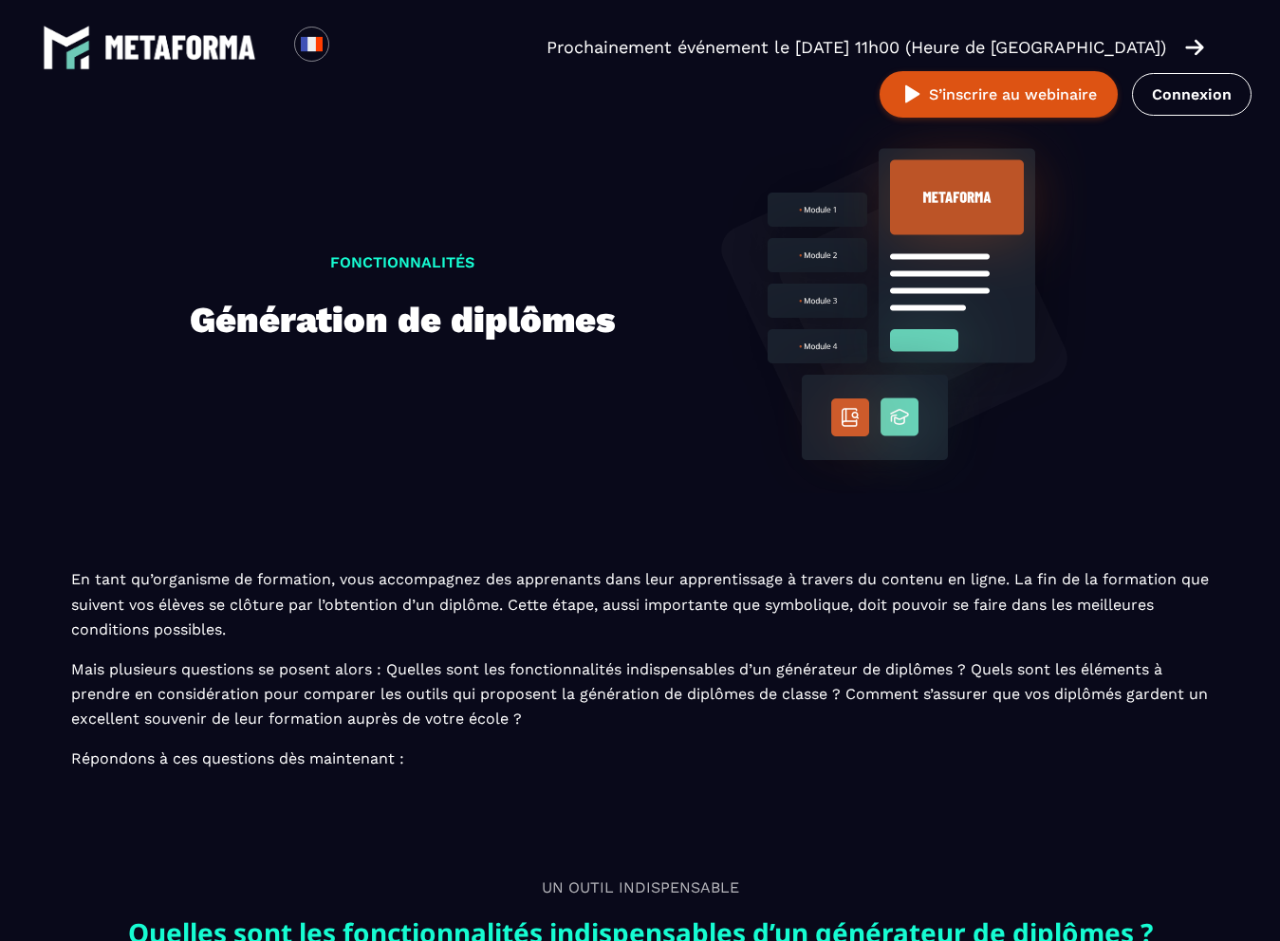
scroll to position [5933, 0]
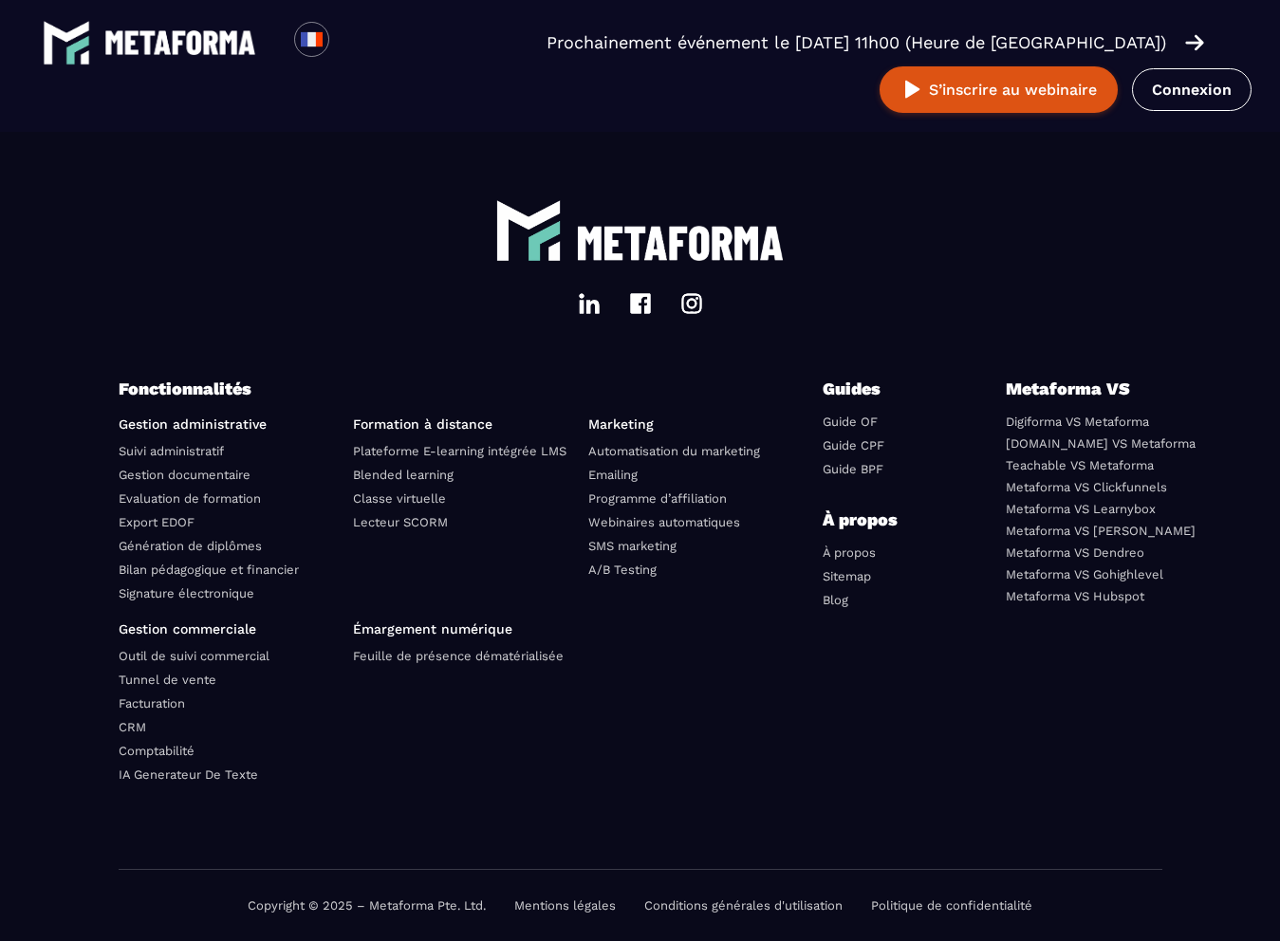
click at [194, 564] on link "Bilan pédagogique et financier" at bounding box center [209, 570] width 180 height 14
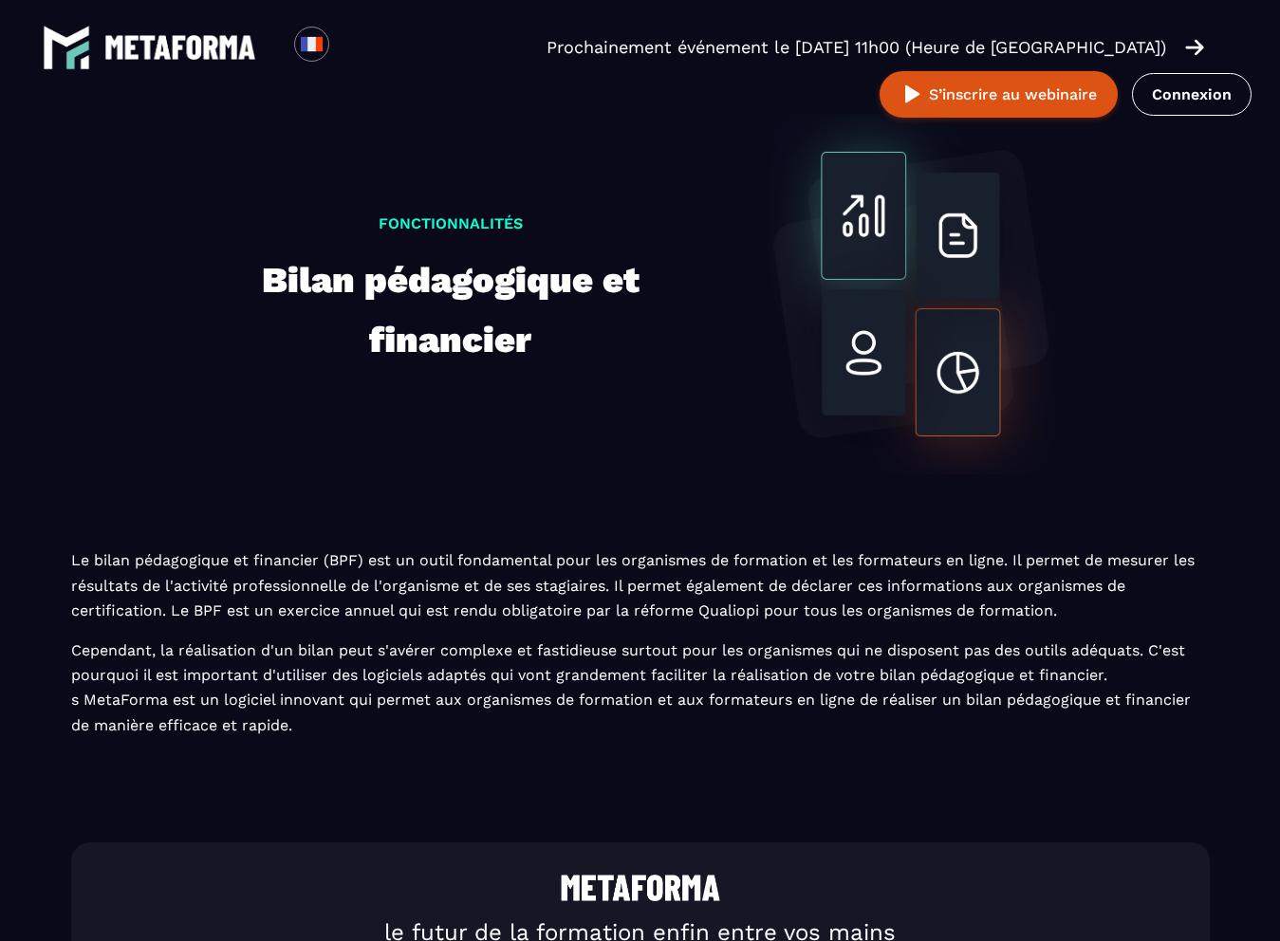
scroll to position [5933, 0]
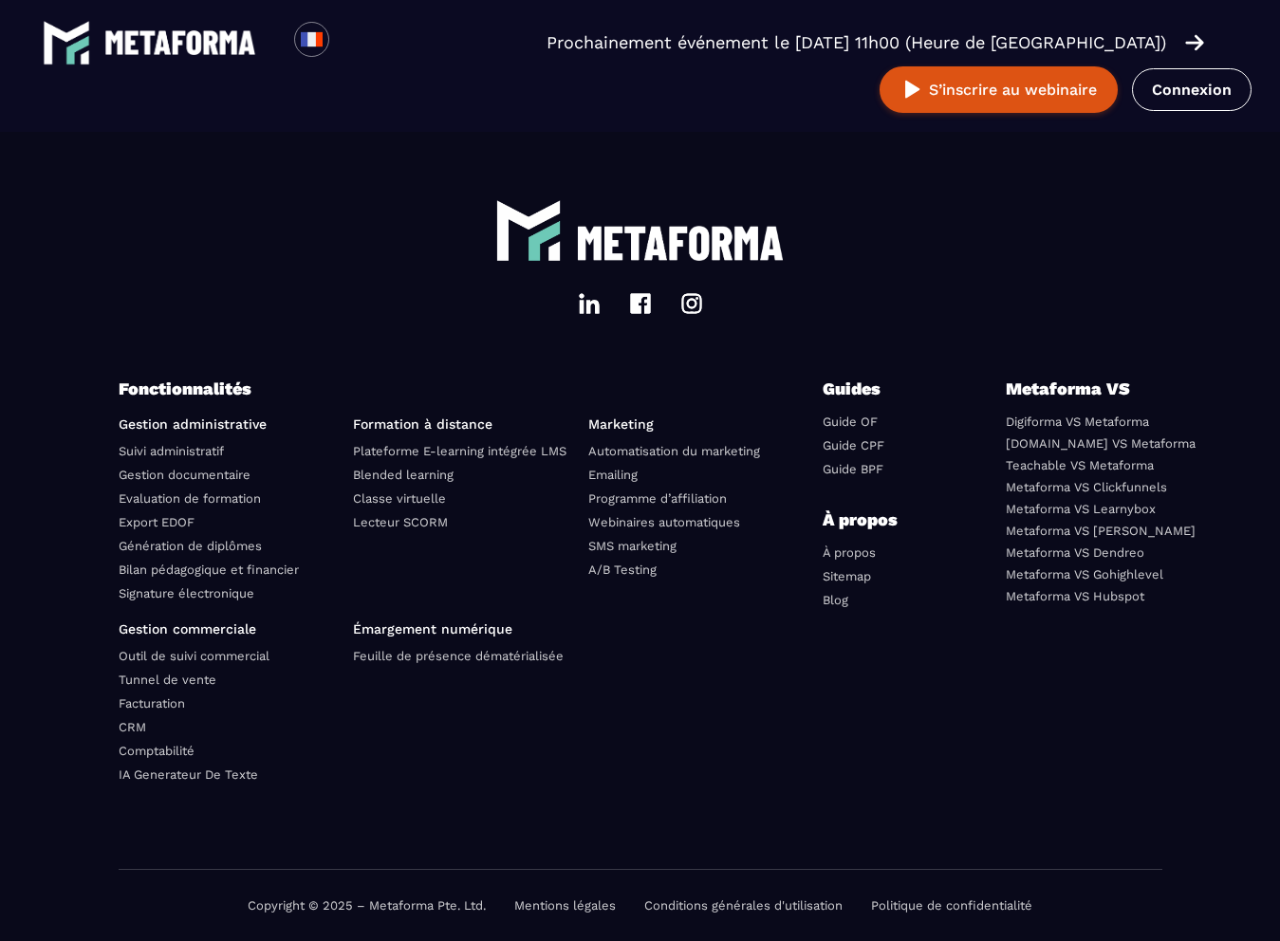
click at [183, 588] on link "Signature électronique" at bounding box center [187, 593] width 136 height 14
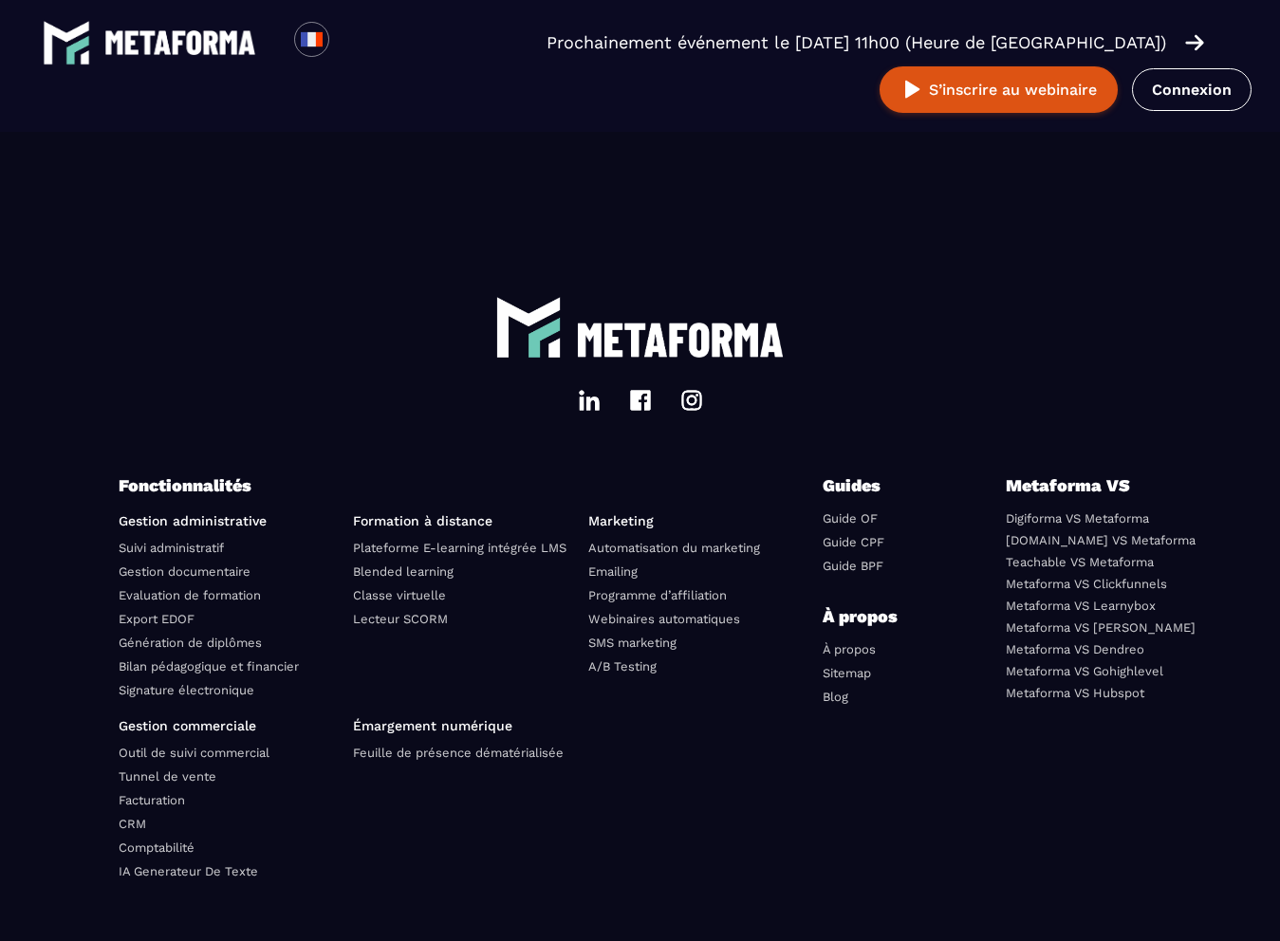
scroll to position [5375, 0]
click at [428, 756] on link "Feuille de présence dématérialisée" at bounding box center [458, 752] width 211 height 14
